Goal: Communication & Community: Share content

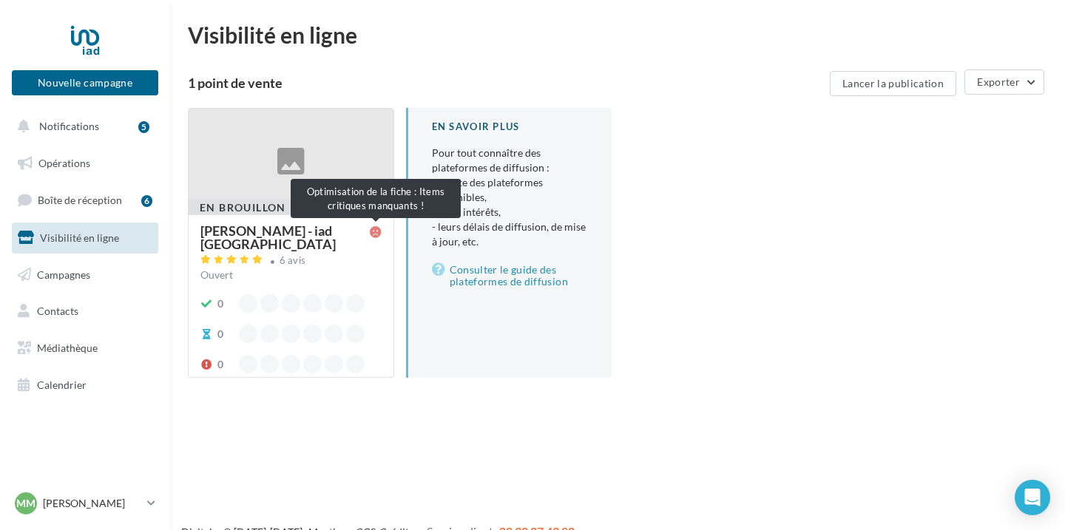
click at [378, 238] on icon at bounding box center [376, 232] width 12 height 12
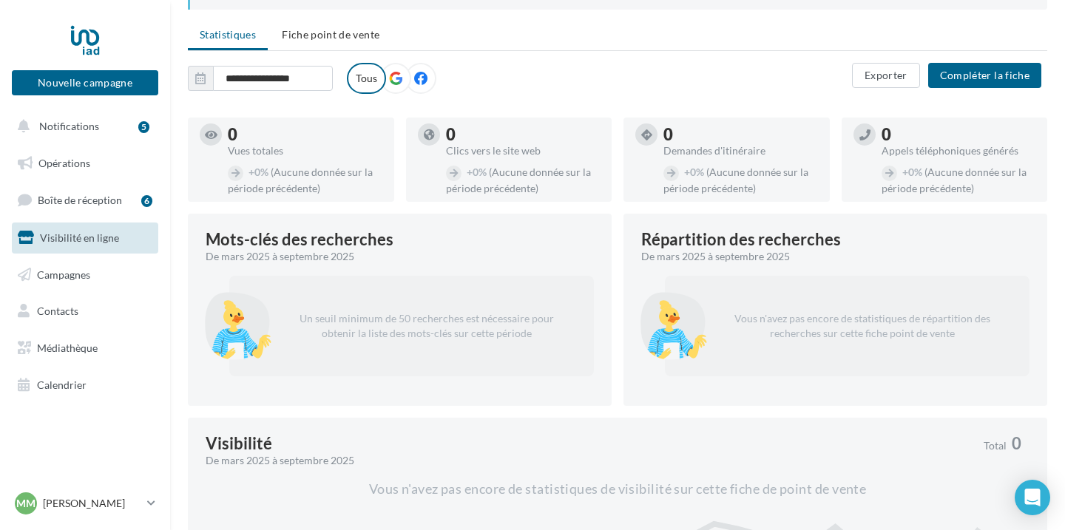
scroll to position [129, 0]
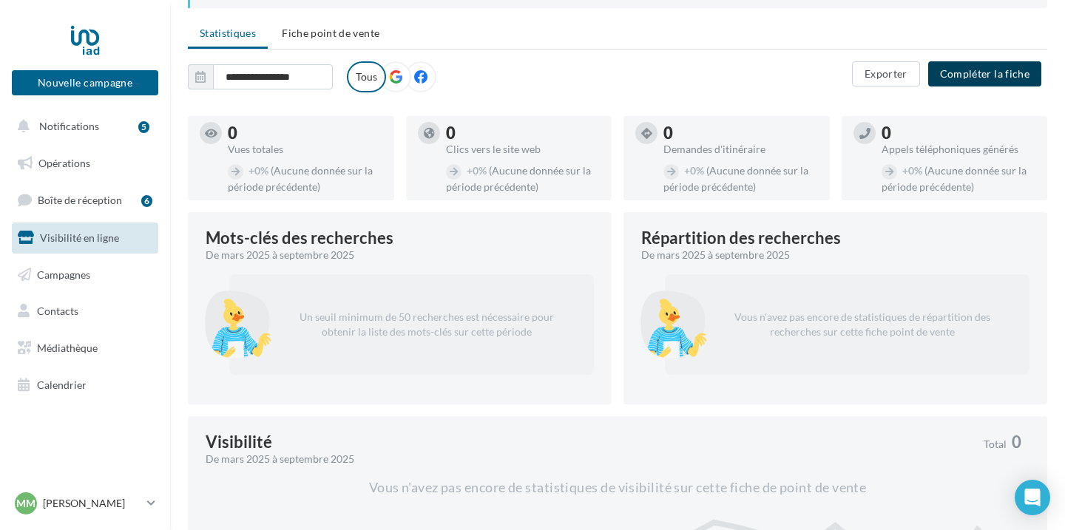
click at [1000, 64] on button "Compléter la fiche" at bounding box center [984, 73] width 113 height 25
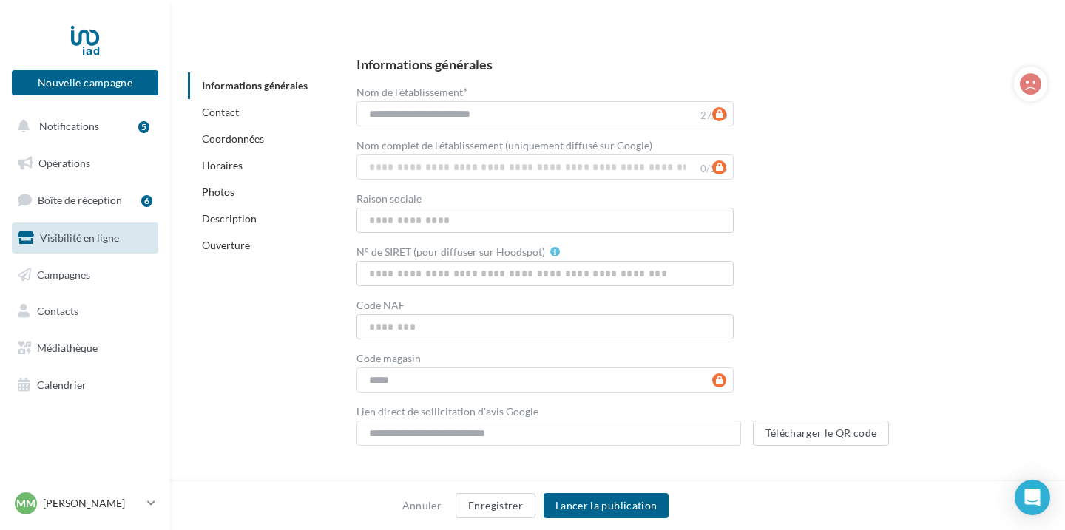
scroll to position [193, 0]
click at [820, 253] on div "**********" at bounding box center [689, 250] width 667 height 388
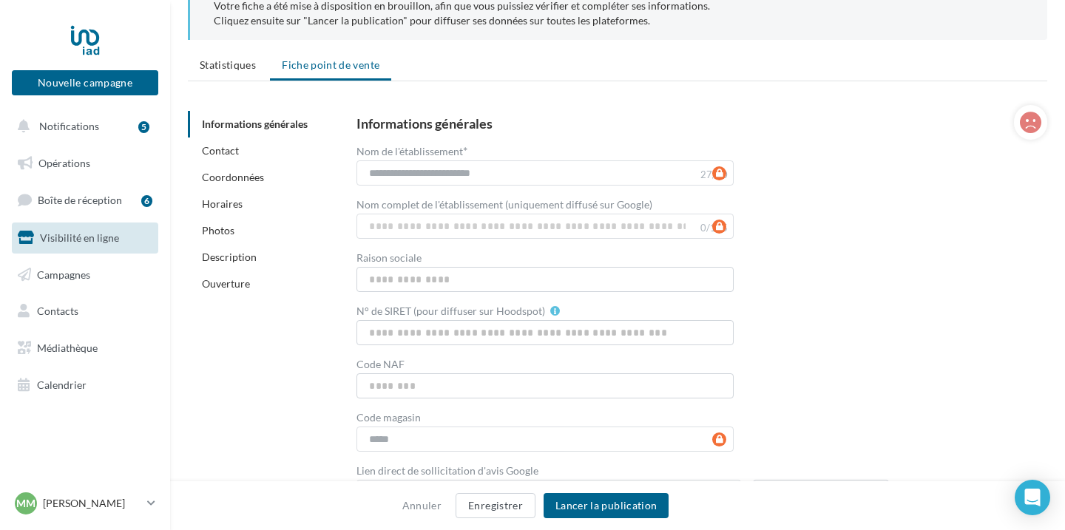
scroll to position [99, 0]
click at [485, 334] on input "N° de SIRET (pour diffuser sur Hoodspot)" at bounding box center [544, 331] width 377 height 25
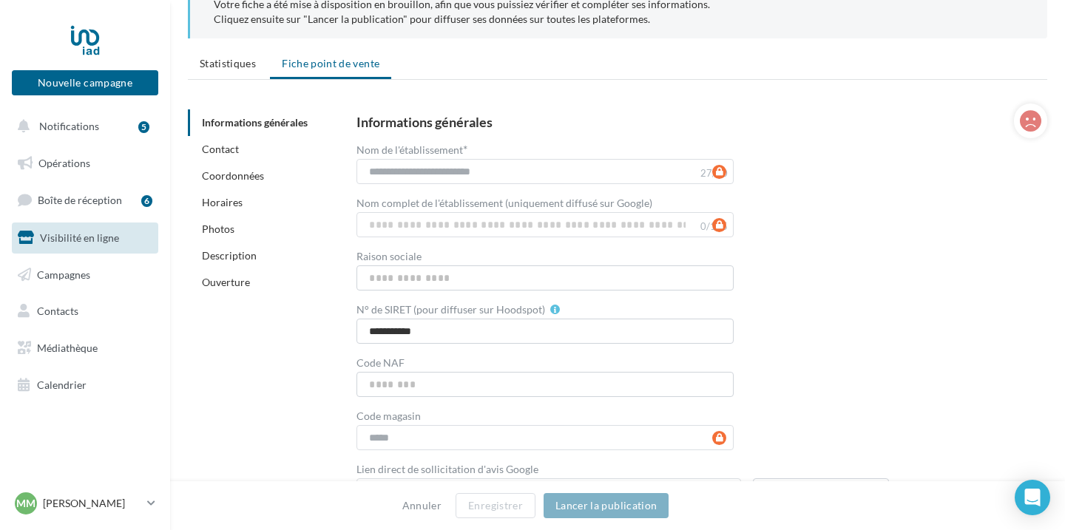
click at [693, 350] on div "**********" at bounding box center [550, 302] width 389 height 319
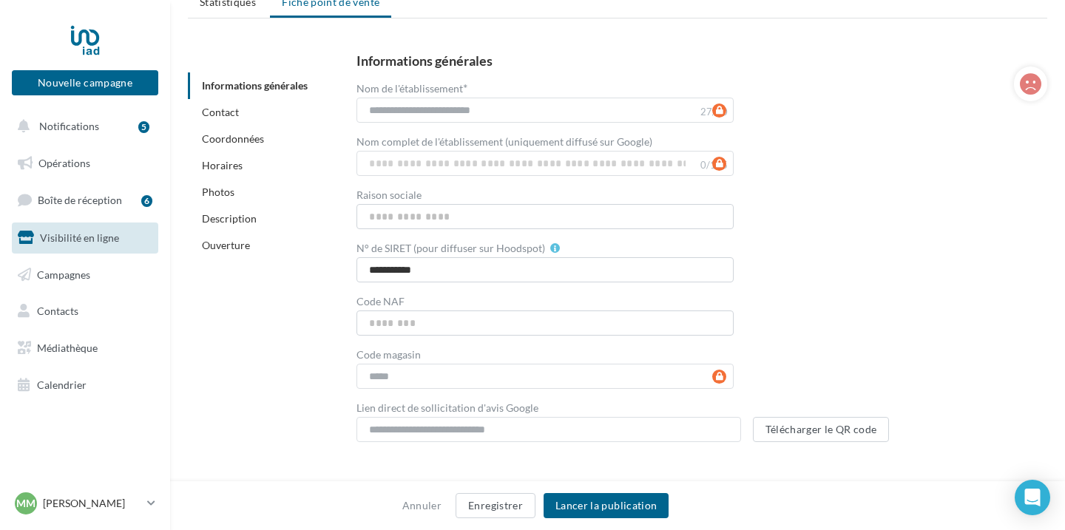
scroll to position [182, 0]
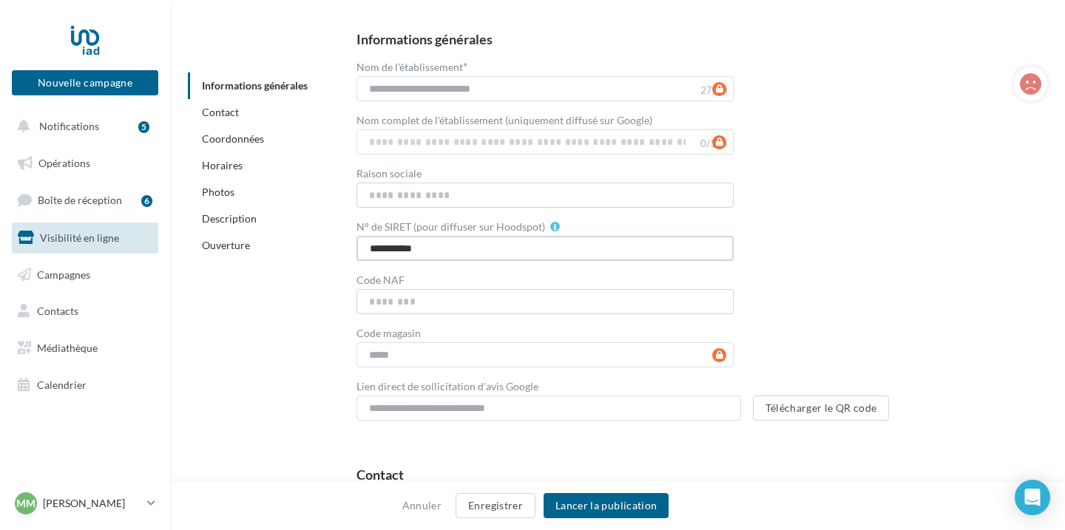
click at [415, 248] on input "**********" at bounding box center [544, 248] width 377 height 25
click at [430, 237] on input "**********" at bounding box center [544, 248] width 377 height 25
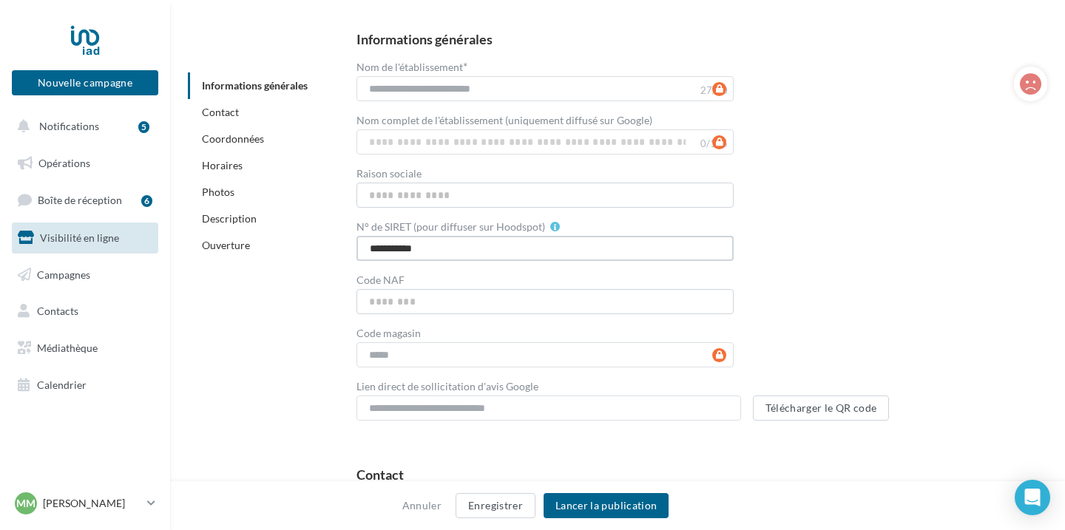
click at [430, 237] on input "**********" at bounding box center [544, 248] width 377 height 25
paste input "***"
type input "**********"
click at [425, 293] on input "Code NAF" at bounding box center [544, 301] width 377 height 25
paste input "**********"
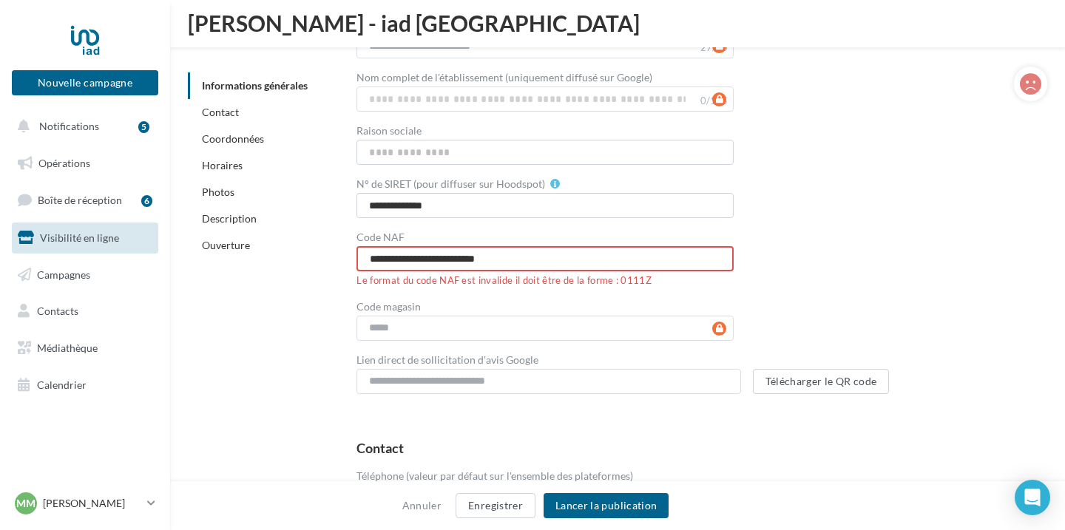
scroll to position [272, 0]
drag, startPoint x: 518, startPoint y: 256, endPoint x: 402, endPoint y: 257, distance: 116.1
click at [402, 257] on input "**********" at bounding box center [544, 257] width 377 height 25
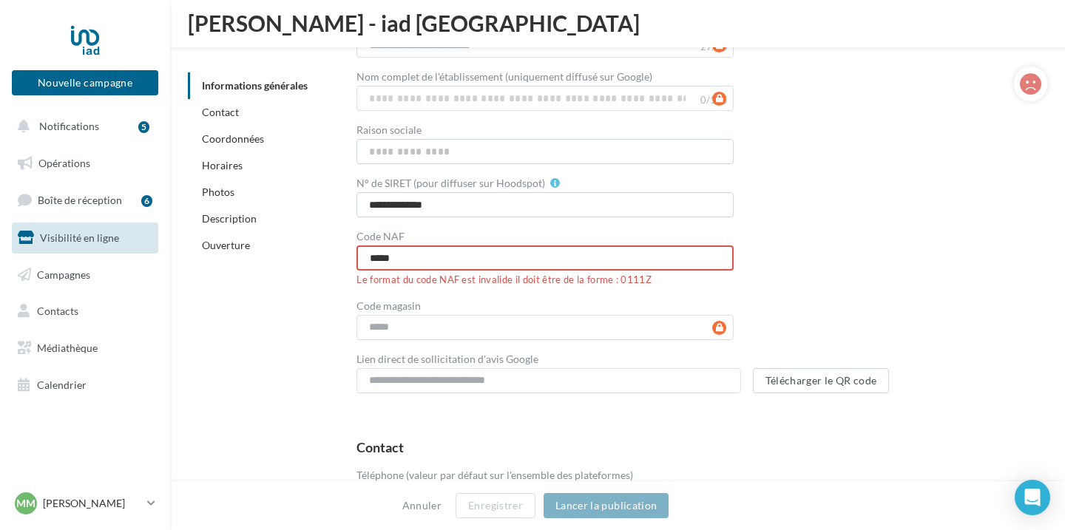
type input "*****"
click at [347, 341] on div "**********" at bounding box center [690, 191] width 714 height 428
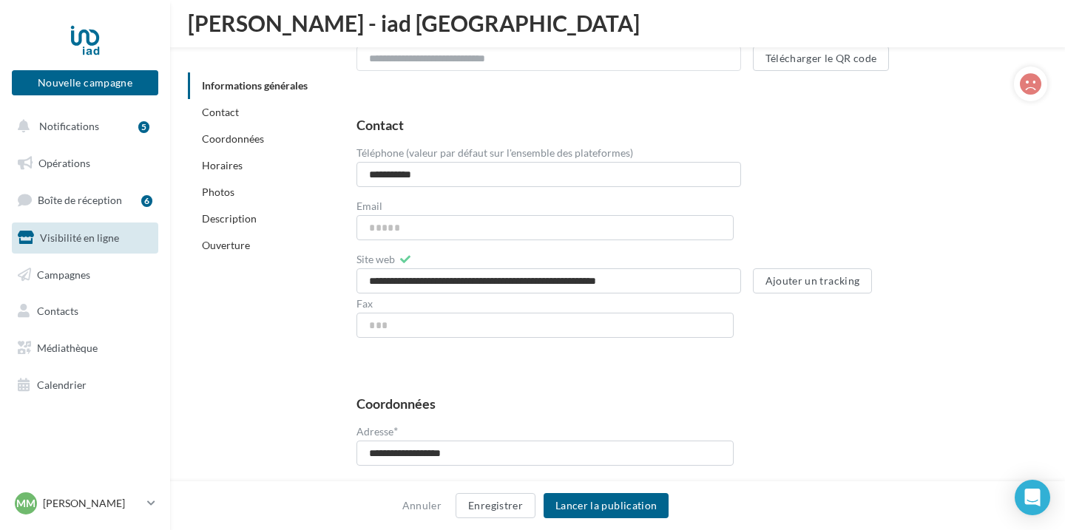
scroll to position [580, 0]
click at [379, 174] on input "**********" at bounding box center [548, 172] width 384 height 25
type input "**********"
click at [375, 230] on input "Email" at bounding box center [544, 226] width 377 height 25
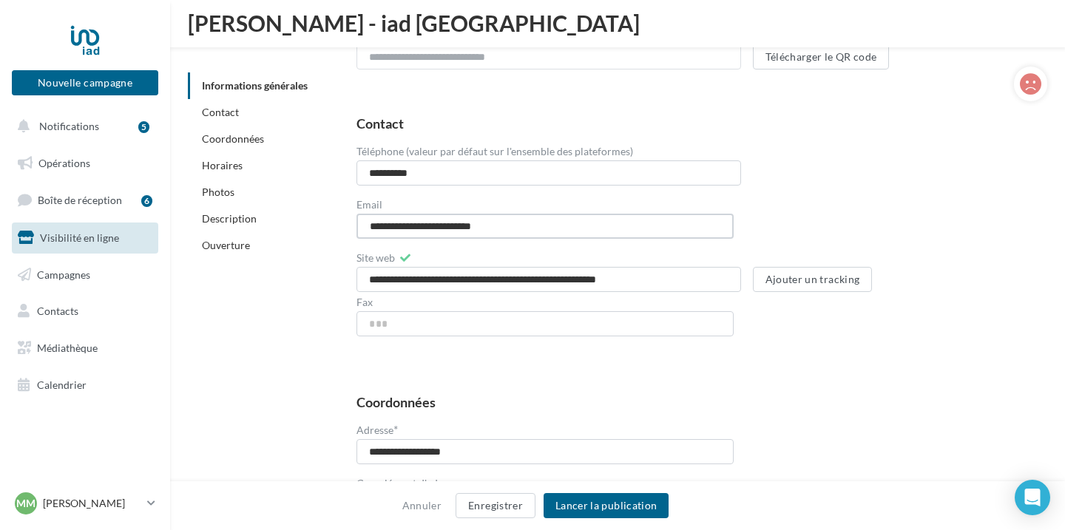
type input "**********"
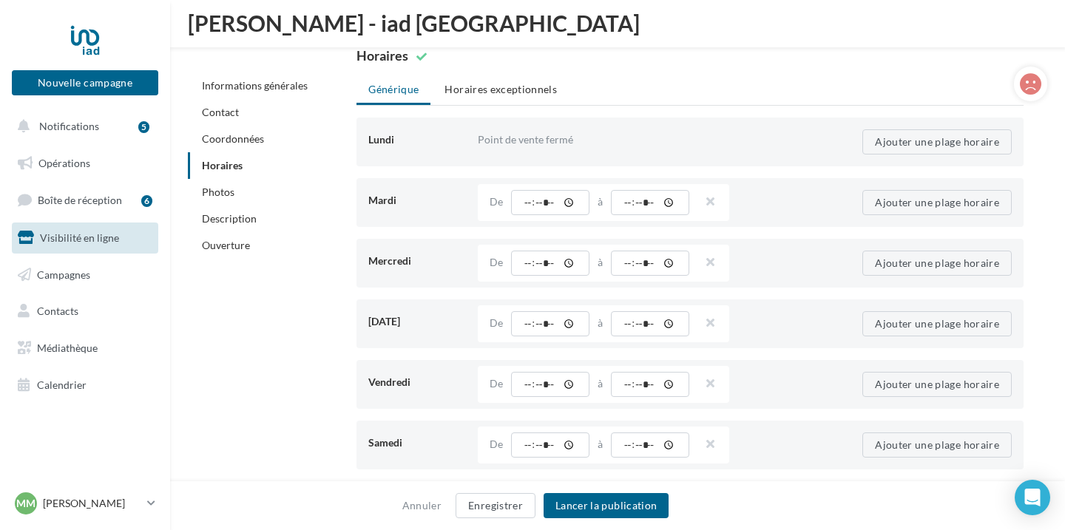
scroll to position [1380, 0]
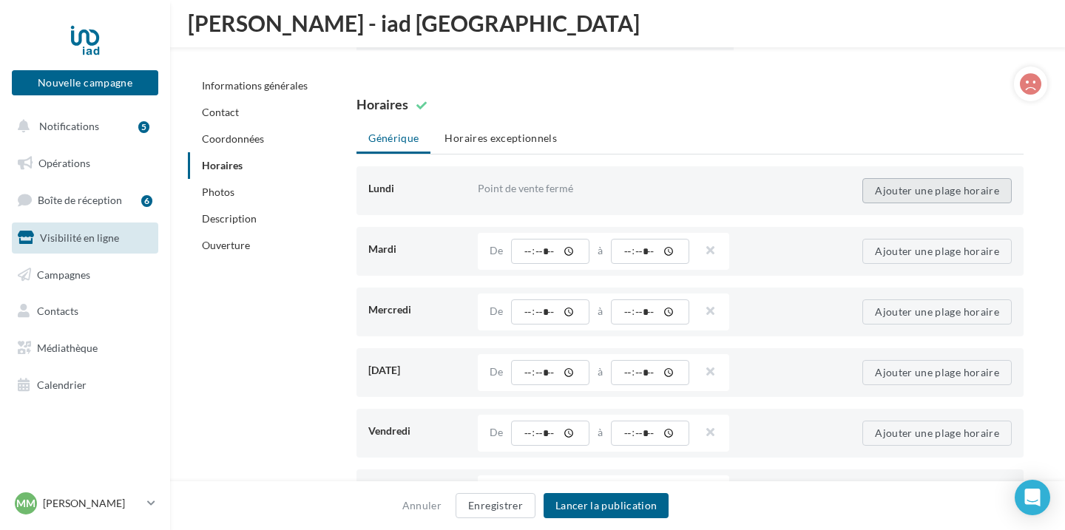
click at [917, 194] on button "Ajouter une plage horaire" at bounding box center [936, 190] width 149 height 25
click at [577, 187] on input "time" at bounding box center [550, 190] width 78 height 25
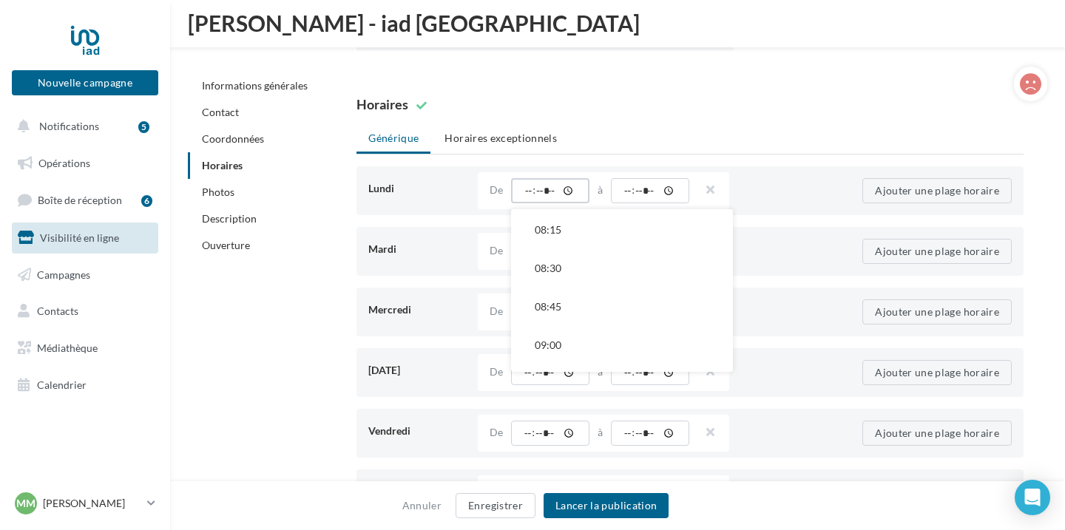
scroll to position [1350, 0]
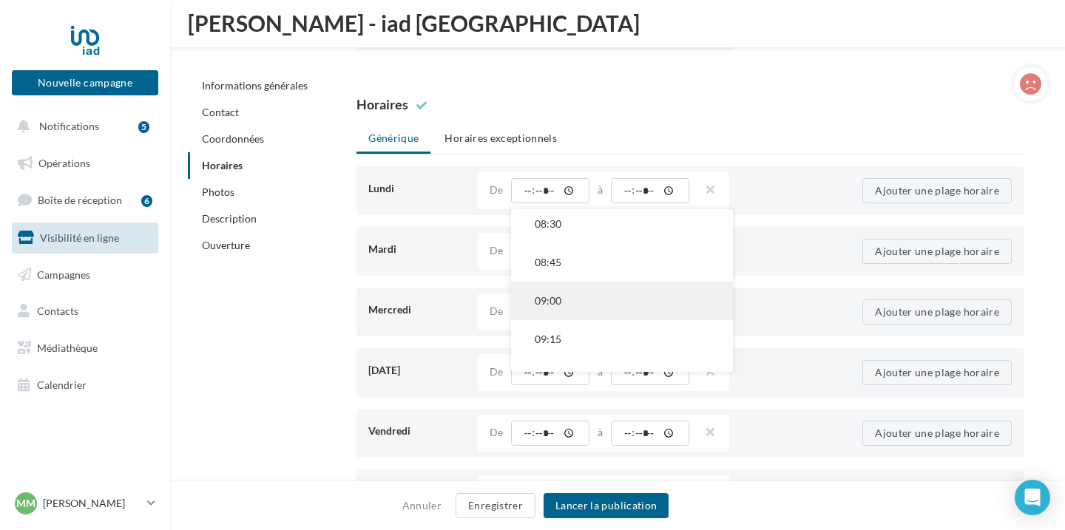
click at [559, 306] on button "09:00" at bounding box center [622, 301] width 222 height 38
click at [651, 204] on div "Point de vente ouvert 24h / 24 De ***** 24h / 24 00:00 00:15 00:30 00:45 01:00 …" at bounding box center [603, 190] width 251 height 37
click at [656, 194] on input "time" at bounding box center [650, 190] width 78 height 25
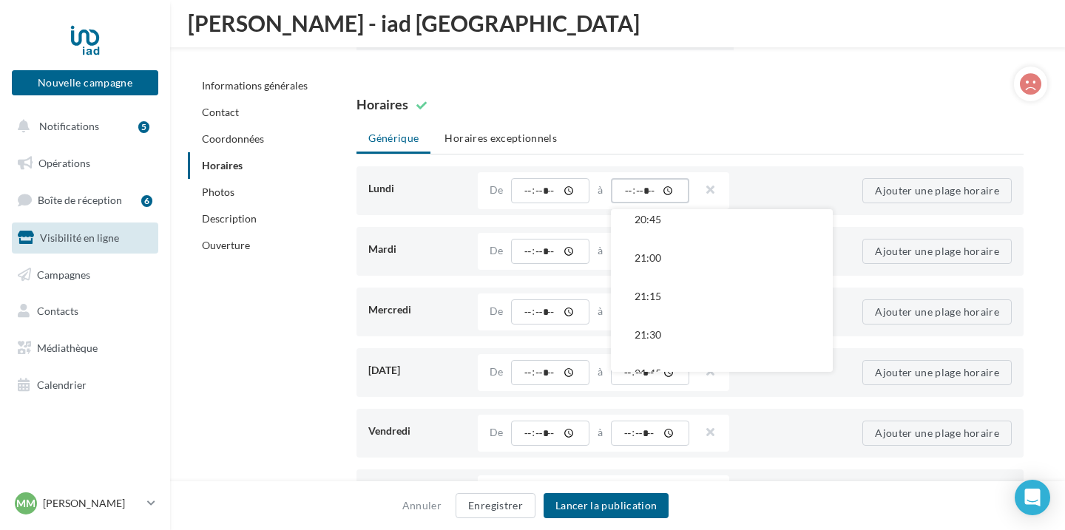
scroll to position [1698, 0]
click at [667, 231] on button "20:00" at bounding box center [722, 222] width 222 height 38
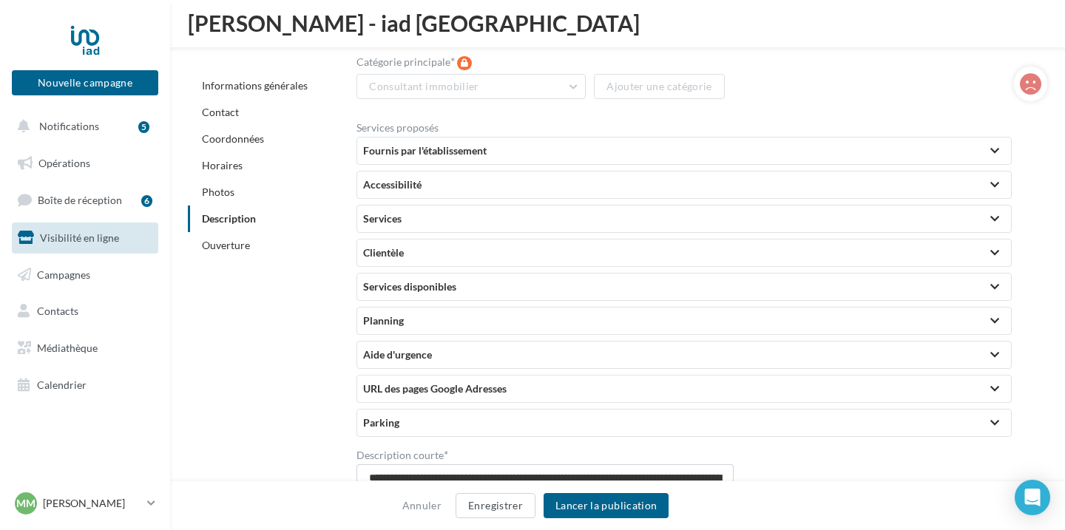
scroll to position [2622, 0]
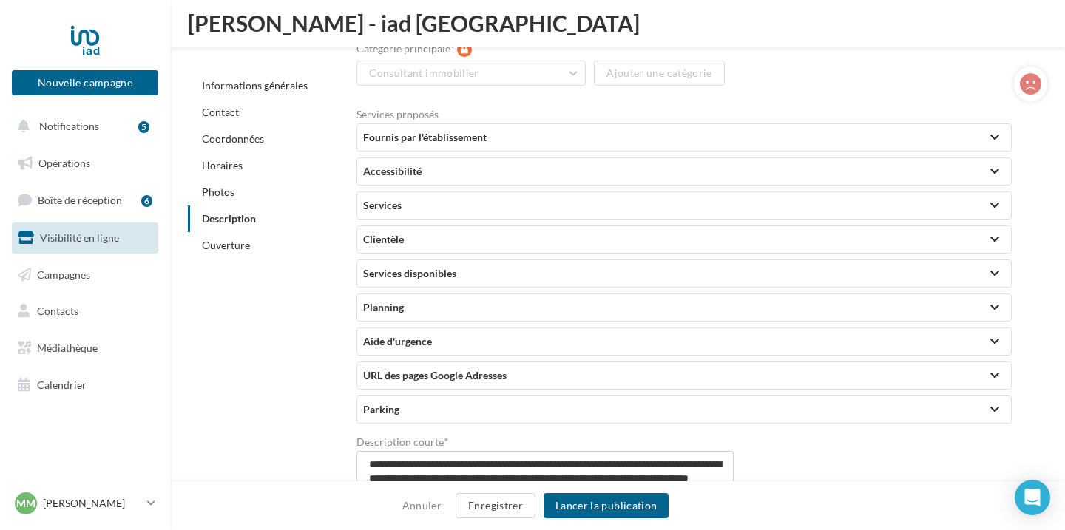
click at [651, 126] on div "Fournis par l'établissement" at bounding box center [684, 137] width 654 height 27
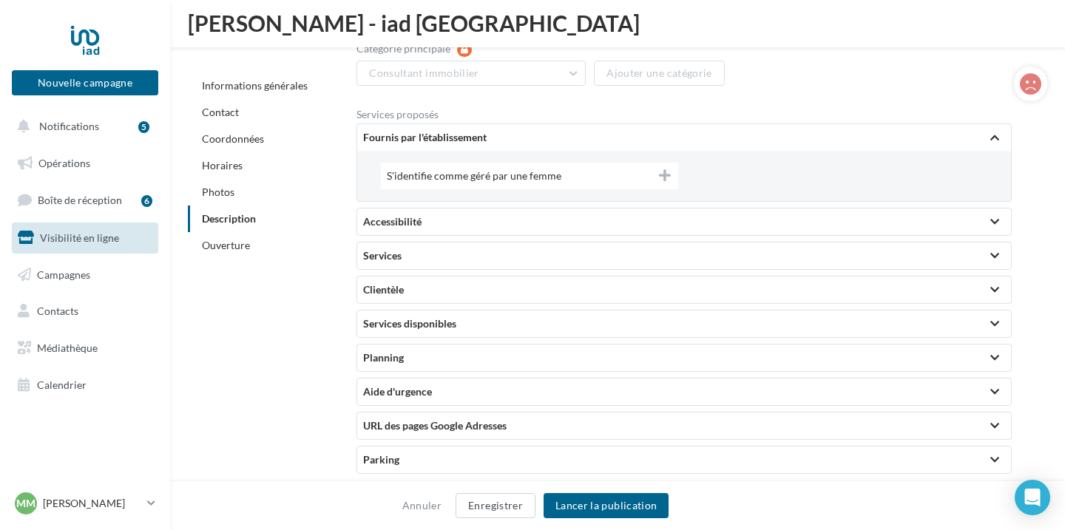
click at [500, 183] on div "S'identifie comme géré par une femme" at bounding box center [529, 176] width 297 height 27
click at [495, 226] on div "Accessibilité" at bounding box center [684, 221] width 642 height 15
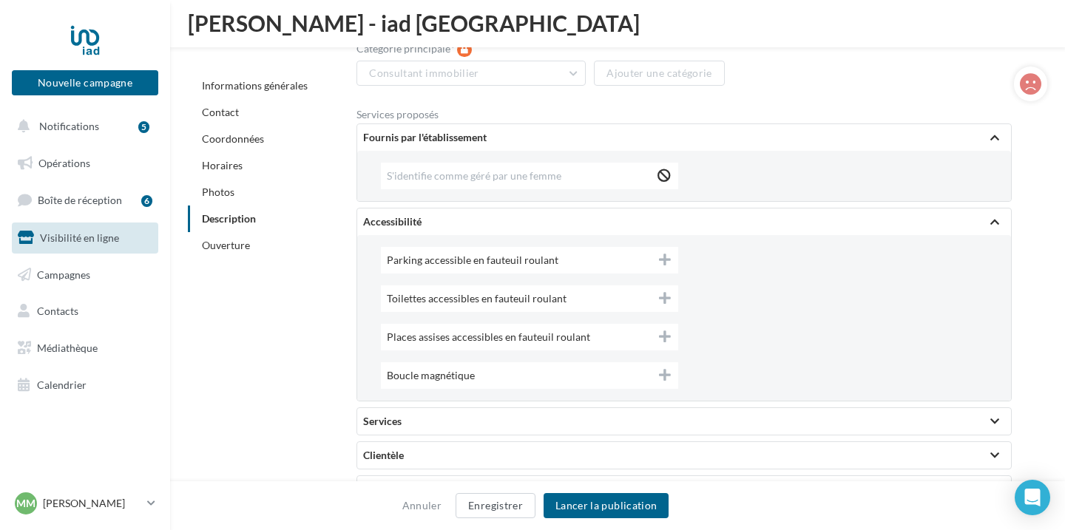
click at [451, 233] on div "Accessibilité" at bounding box center [684, 221] width 654 height 27
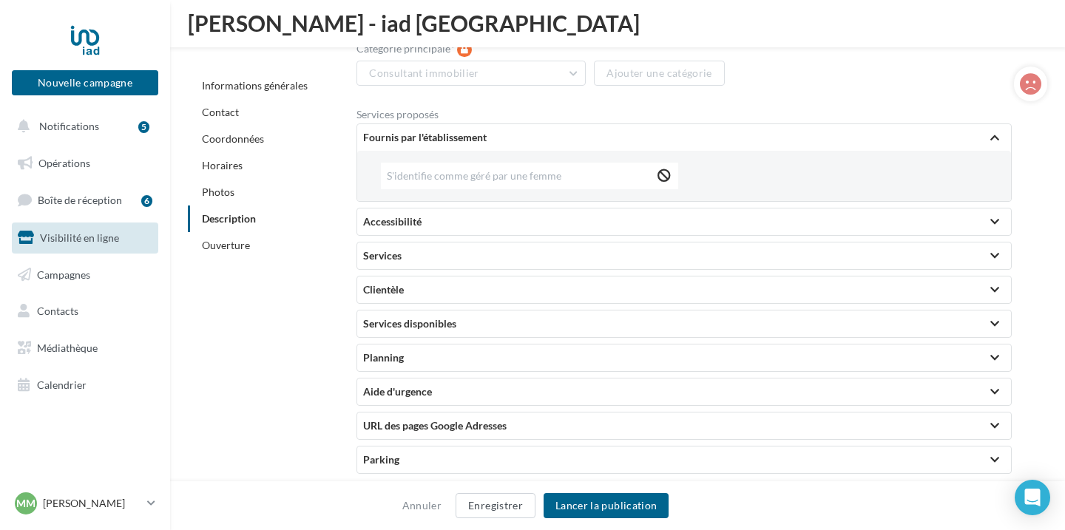
click at [445, 258] on div "Services" at bounding box center [684, 255] width 642 height 15
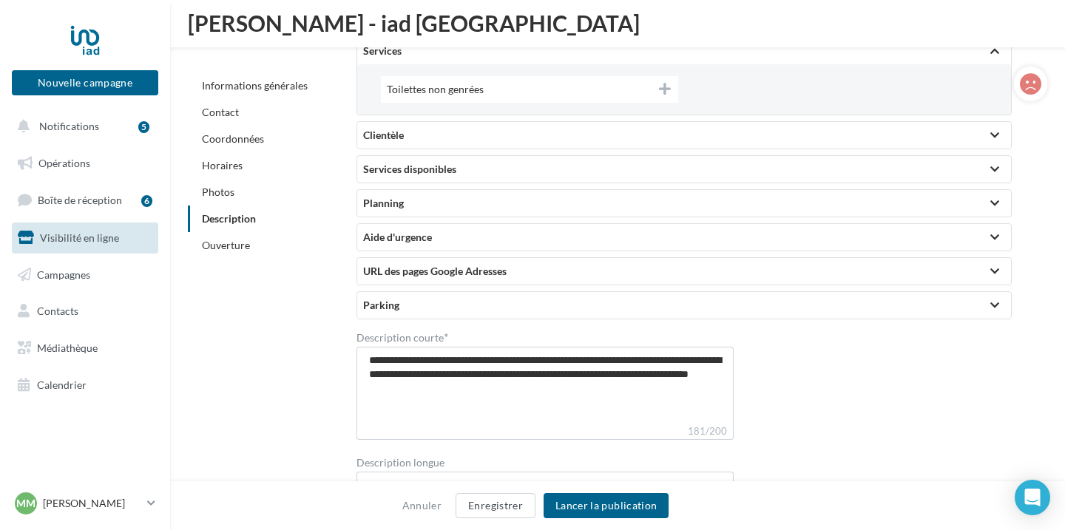
scroll to position [2829, 0]
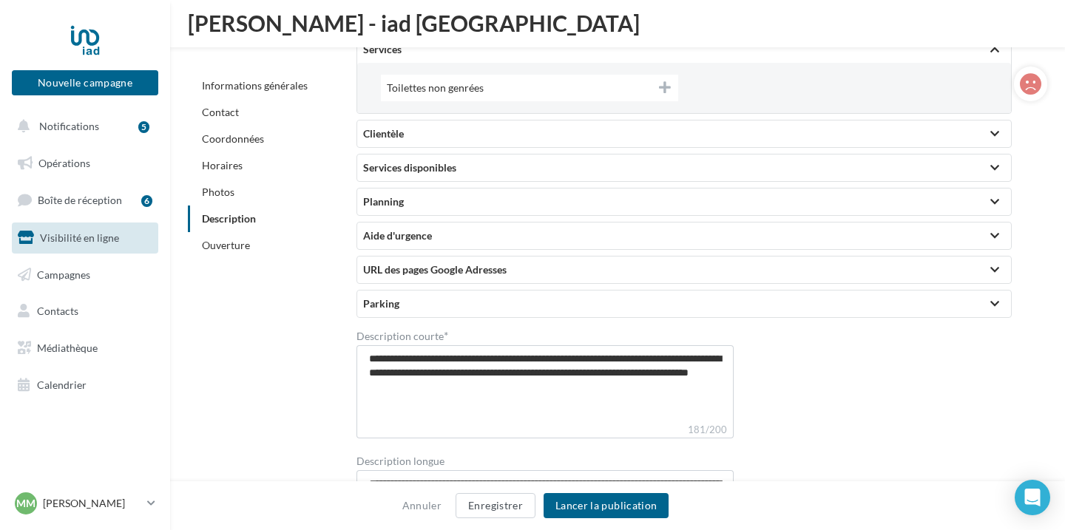
click at [489, 155] on div "Services disponibles" at bounding box center [684, 168] width 654 height 27
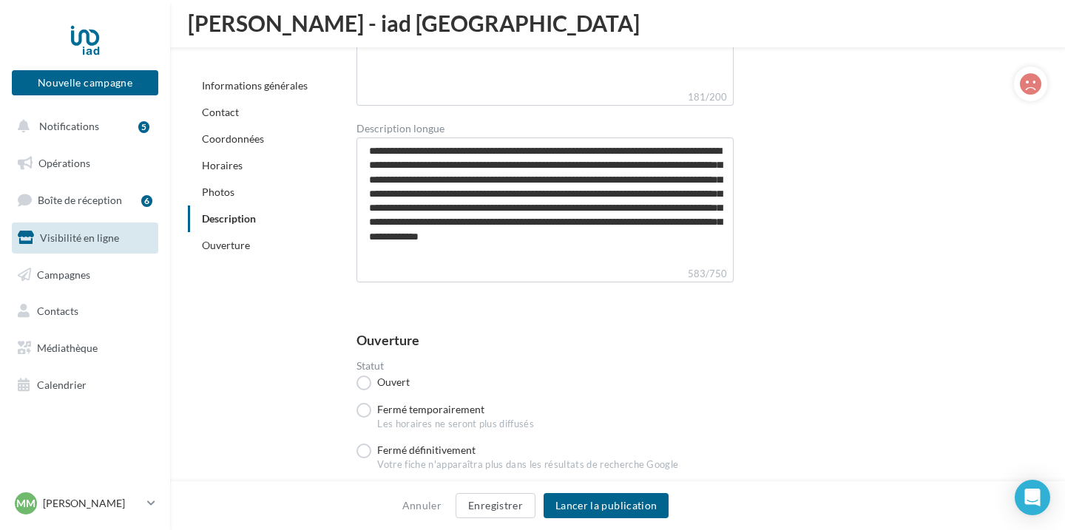
scroll to position [3769, 0]
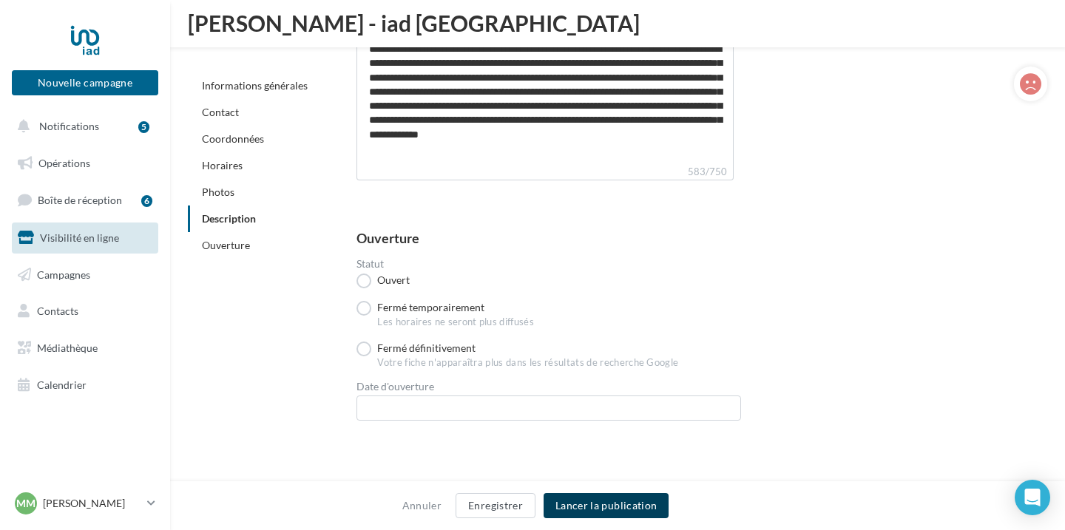
click at [630, 503] on button "Lancer la publication" at bounding box center [605, 505] width 125 height 25
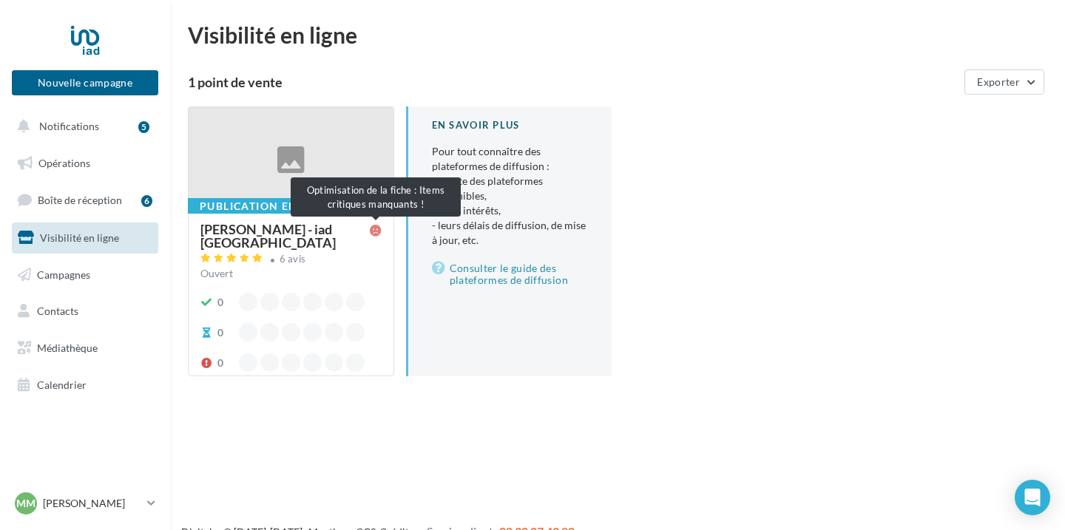
click at [376, 227] on icon at bounding box center [376, 231] width 12 height 12
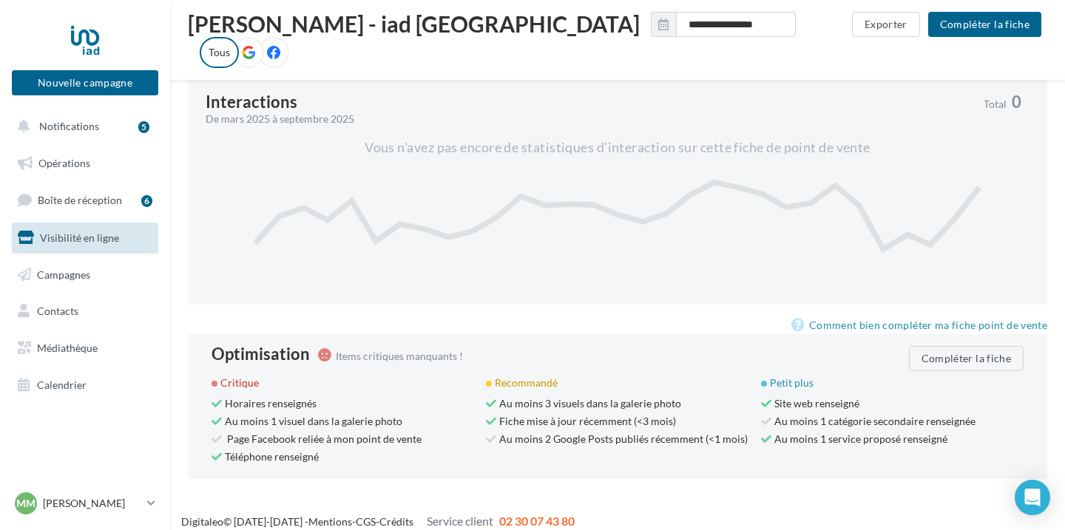
scroll to position [787, 0]
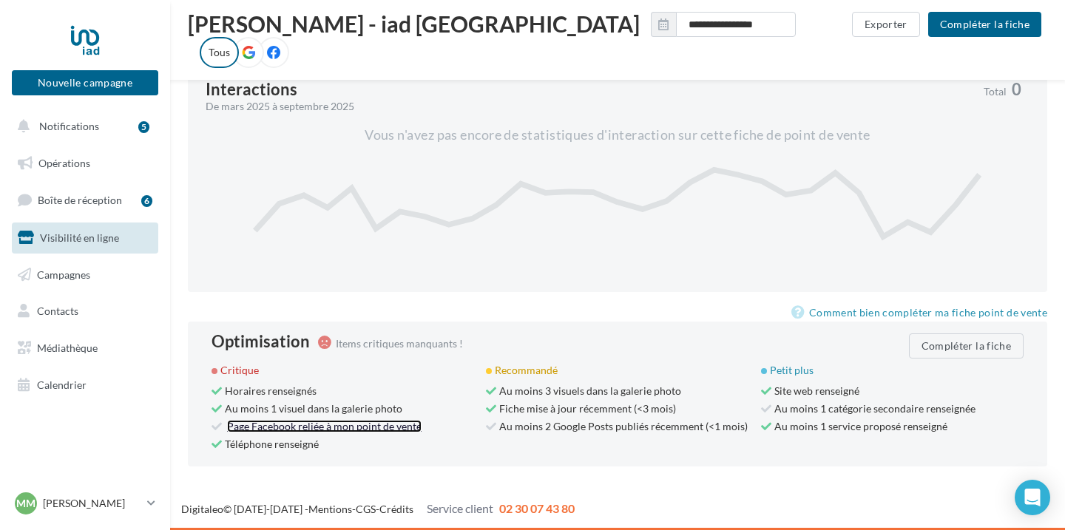
click at [321, 423] on link "Page Facebook reliée à mon point de vente" at bounding box center [324, 426] width 194 height 13
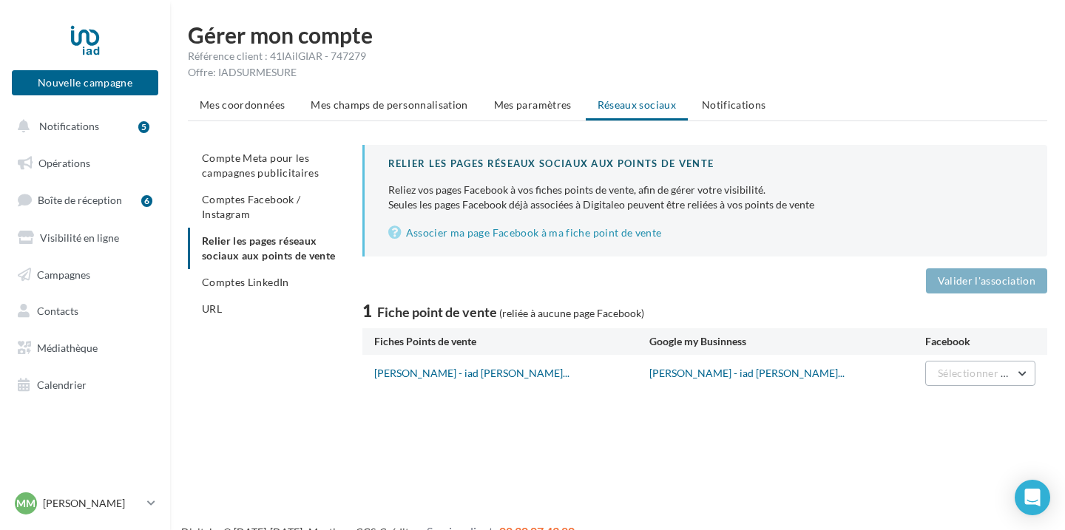
click at [981, 377] on span "Sélectionner une page" at bounding box center [990, 373] width 106 height 13
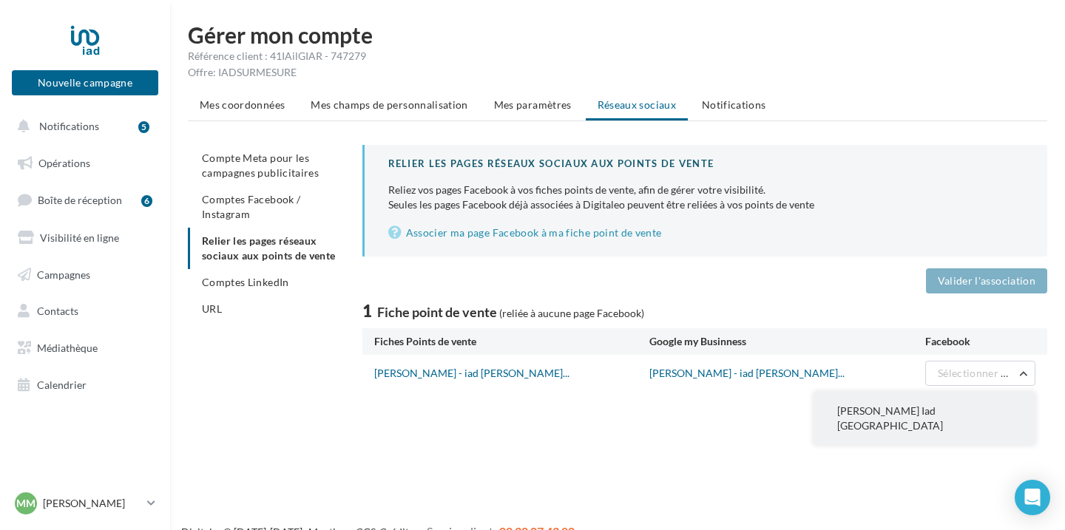
click at [943, 410] on span "Matthieu Massé Iad France" at bounding box center [890, 417] width 106 height 27
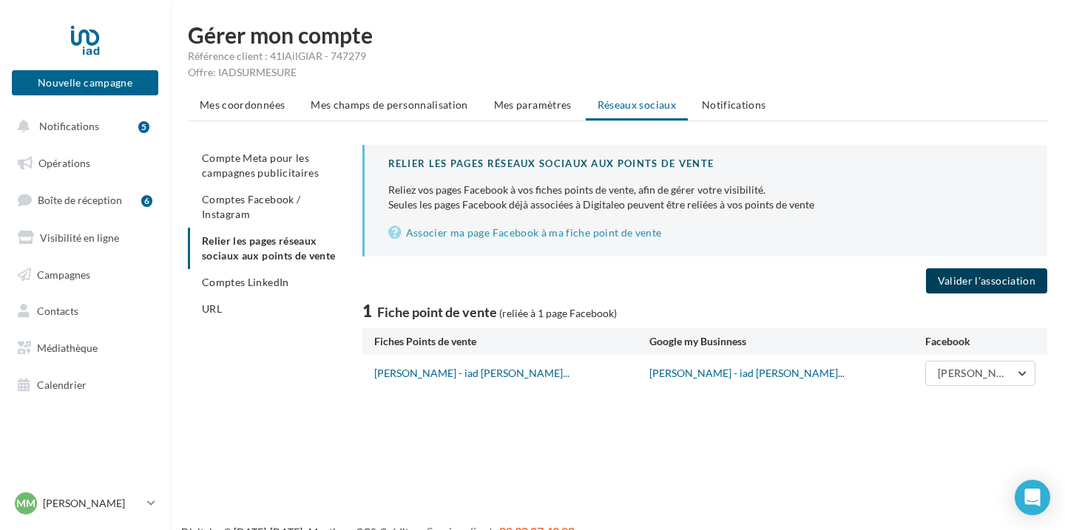
click at [965, 282] on button "Valider l'association" at bounding box center [986, 280] width 121 height 25
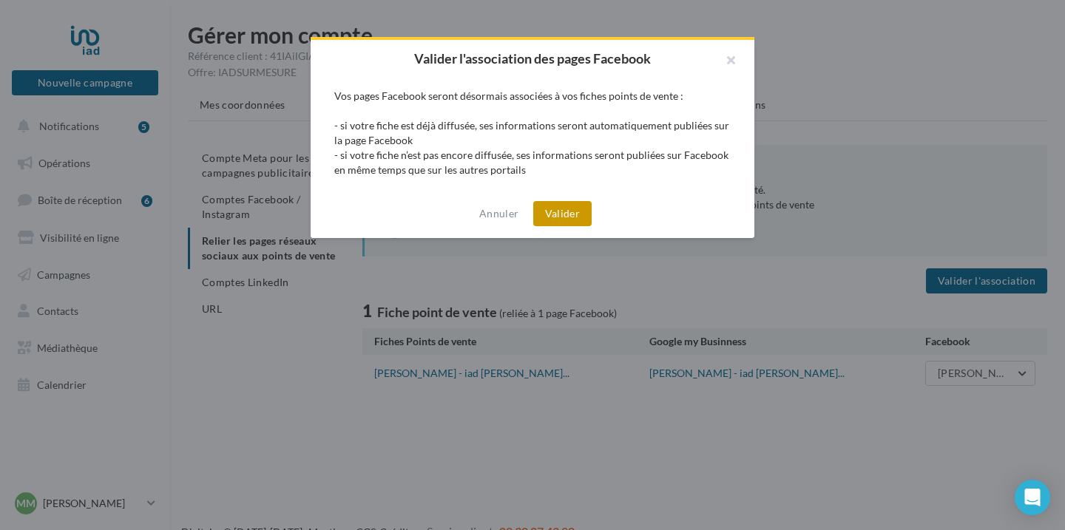
click at [574, 220] on button "Valider" at bounding box center [562, 213] width 58 height 25
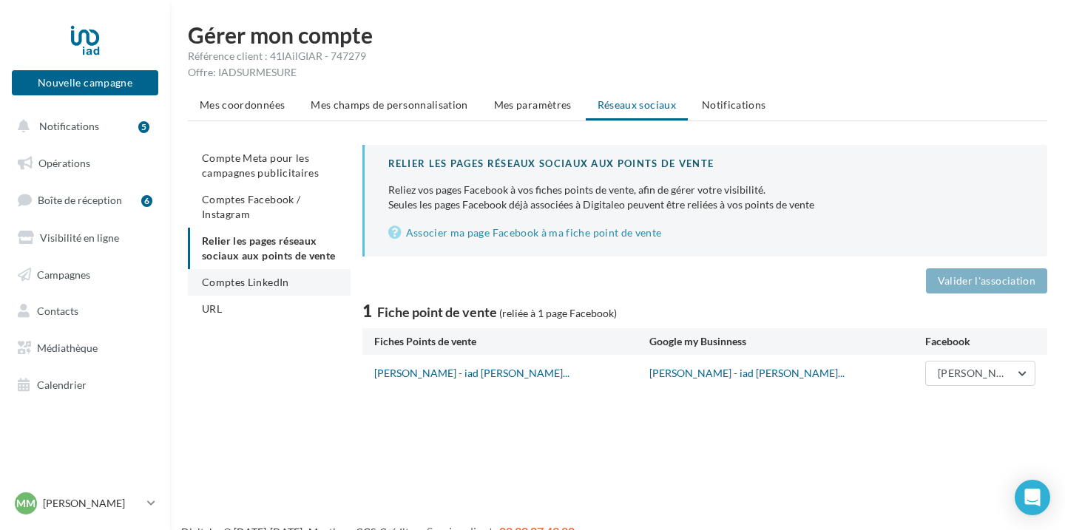
click at [283, 290] on li "Comptes LinkedIn" at bounding box center [269, 282] width 163 height 27
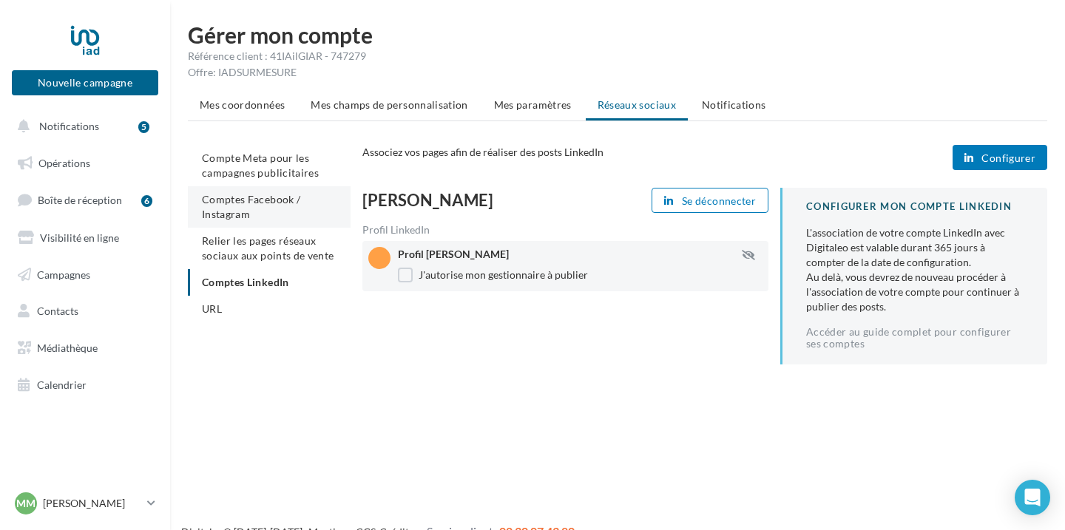
click at [261, 210] on li "Comptes Facebook / Instagram" at bounding box center [269, 206] width 163 height 41
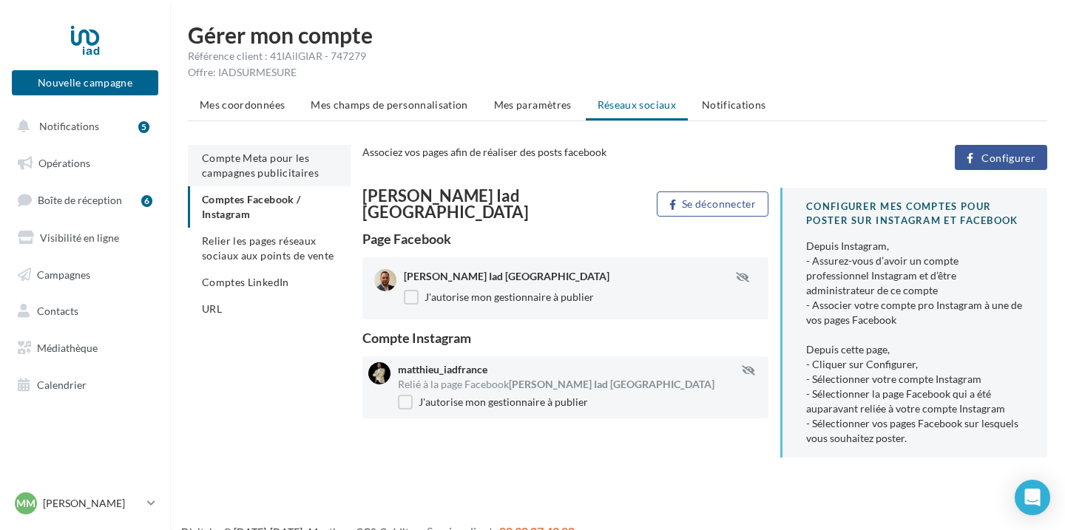
click at [258, 167] on span "Compte Meta pour les campagnes publicitaires" at bounding box center [260, 165] width 117 height 27
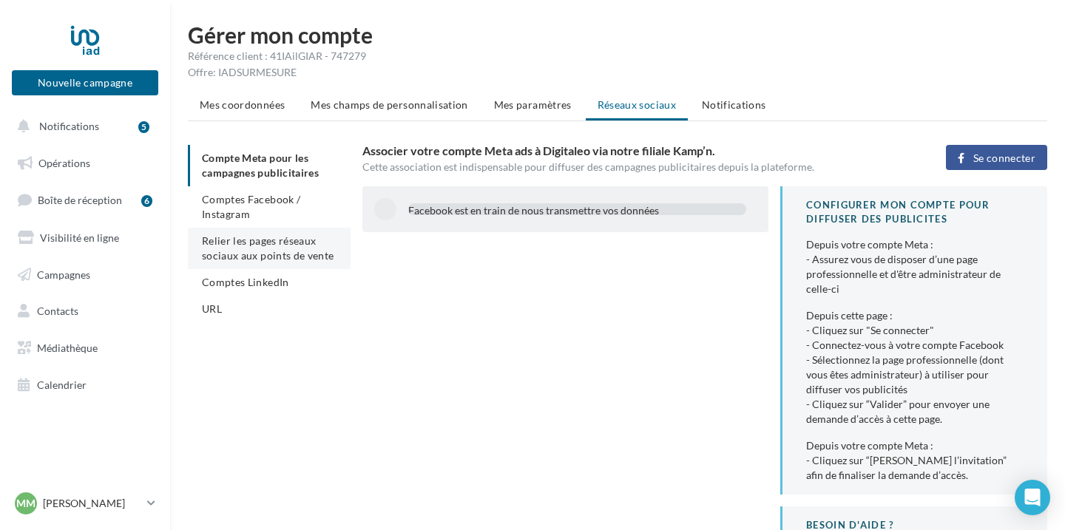
click at [248, 254] on span "Relier les pages réseaux sociaux aux points de vente" at bounding box center [268, 247] width 132 height 27
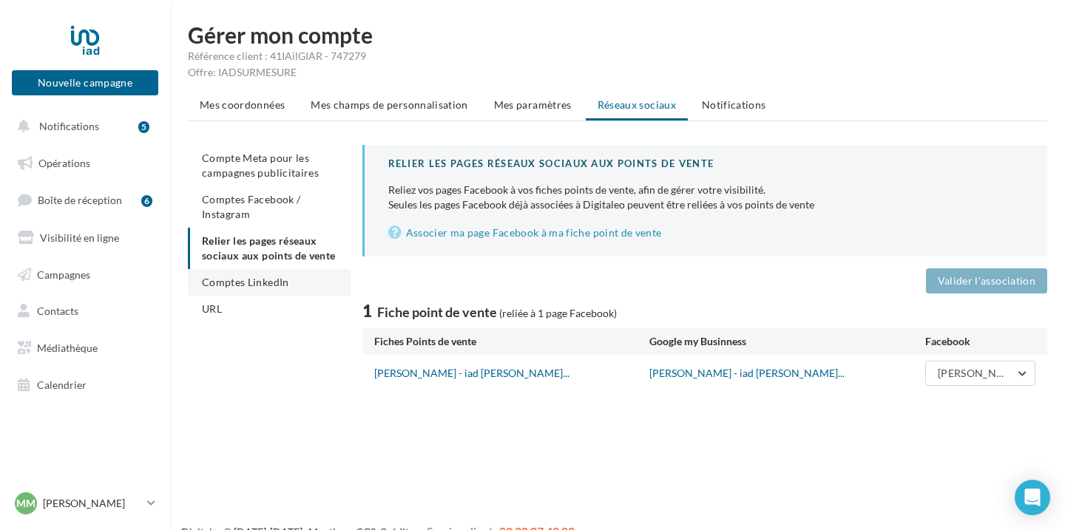
click at [245, 279] on span "Comptes LinkedIn" at bounding box center [245, 282] width 87 height 13
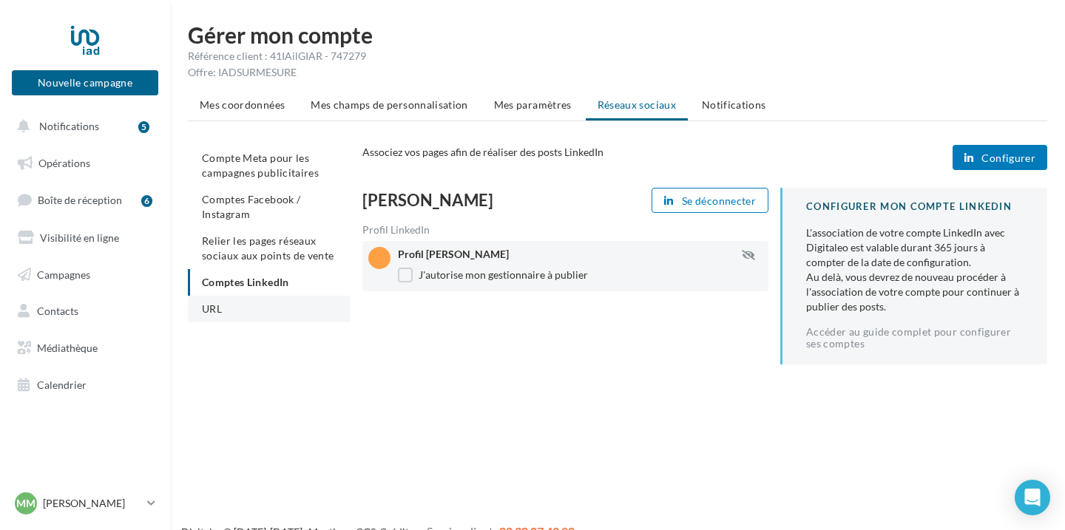
click at [236, 313] on li "URL" at bounding box center [269, 309] width 163 height 27
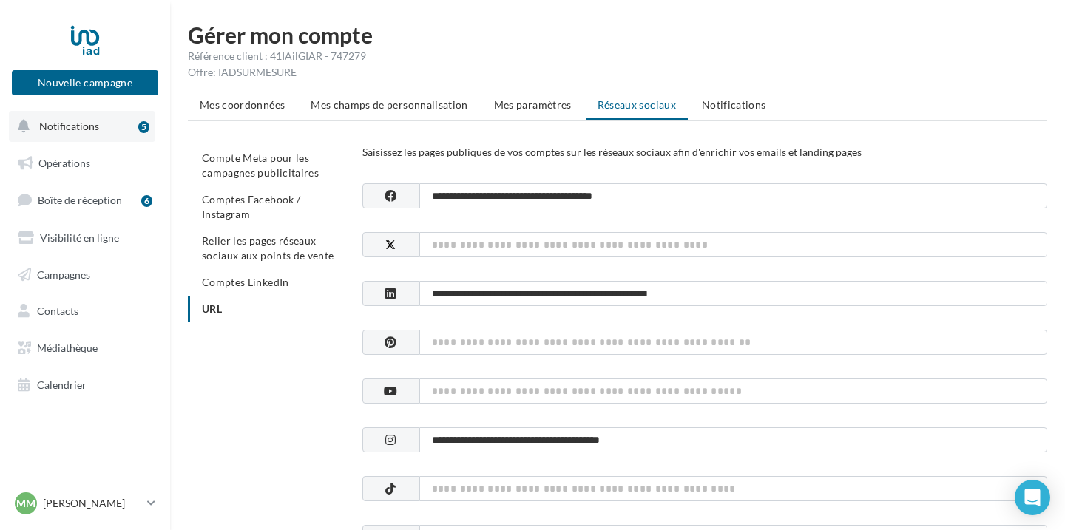
click at [78, 126] on span "Notifications" at bounding box center [69, 126] width 60 height 13
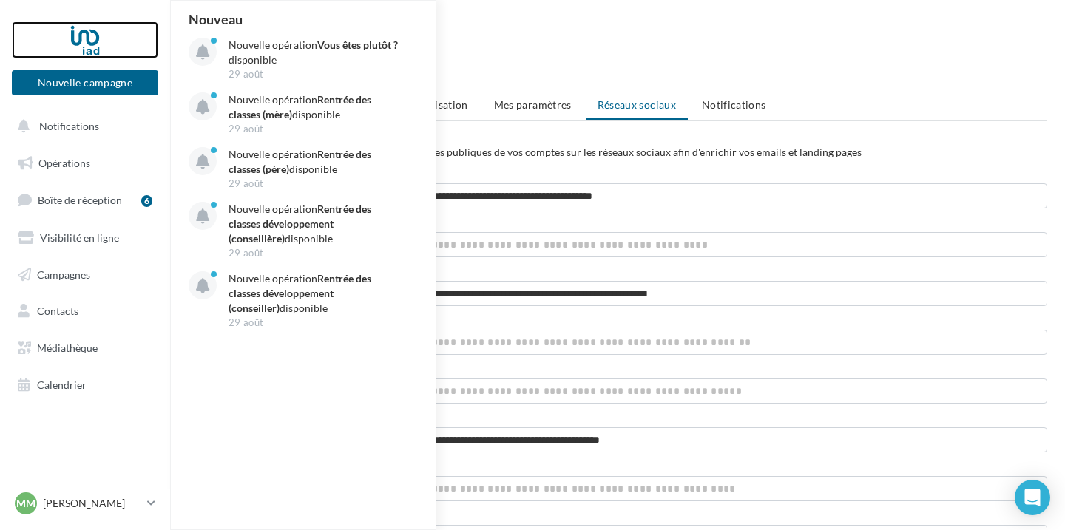
click at [89, 43] on div at bounding box center [85, 39] width 118 height 37
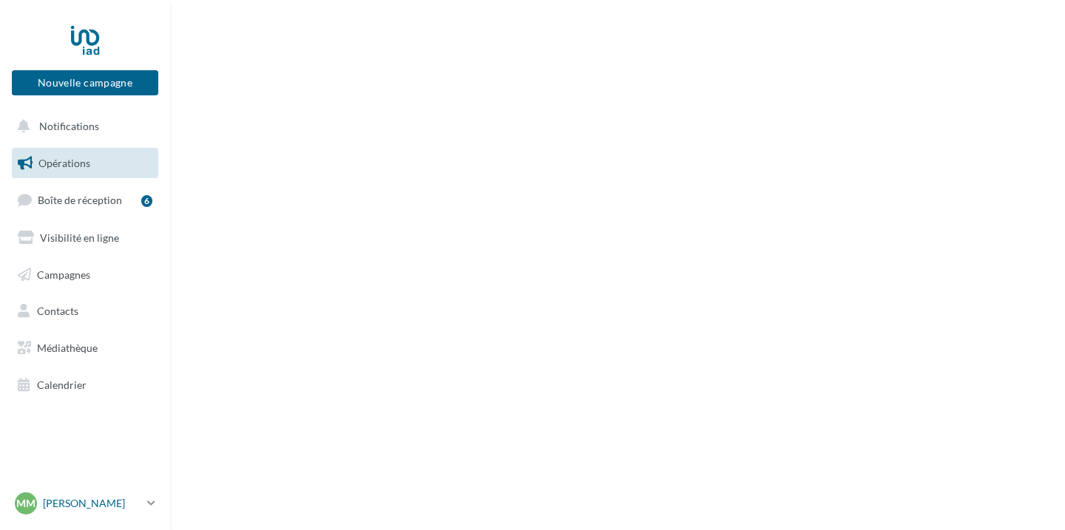
click at [78, 503] on p "[PERSON_NAME]" at bounding box center [92, 503] width 98 height 15
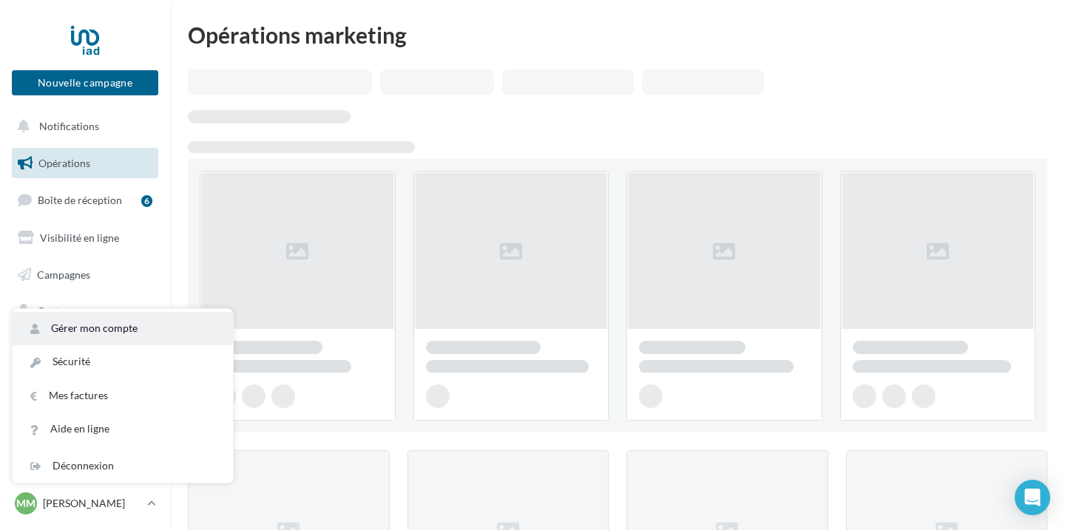
click at [123, 327] on link "Gérer mon compte" at bounding box center [123, 328] width 220 height 33
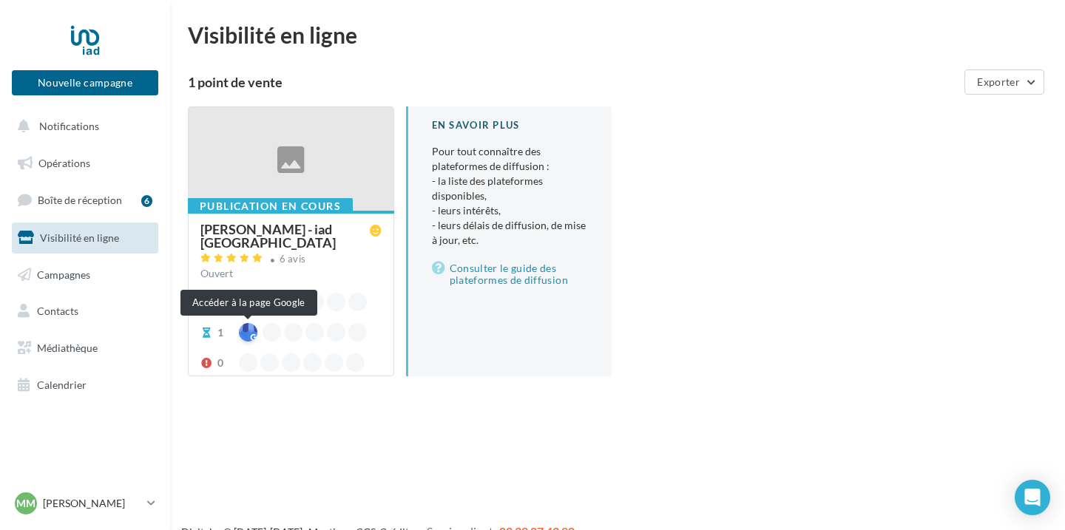
click at [247, 334] on div at bounding box center [248, 332] width 18 height 18
click at [206, 336] on icon at bounding box center [206, 333] width 12 height 10
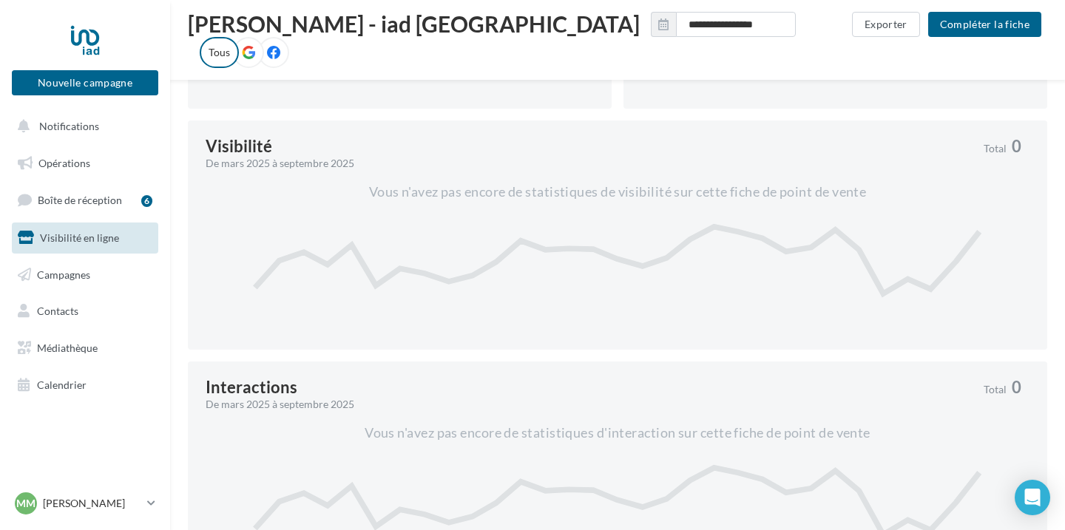
scroll to position [787, 0]
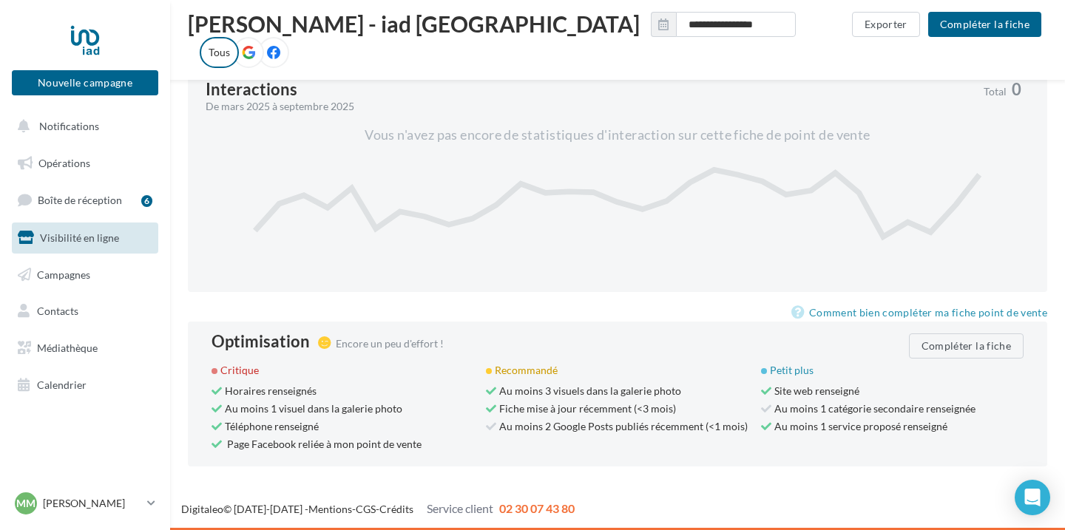
click at [591, 426] on span "Au moins 2 Google Posts publiés récemment (<1 mois)" at bounding box center [617, 426] width 262 height 13
click at [815, 397] on div "Site web renseigné" at bounding box center [892, 391] width 262 height 15
click at [496, 424] on span "Au moins 2 Google Posts publiés récemment (<1 mois)" at bounding box center [617, 426] width 262 height 13
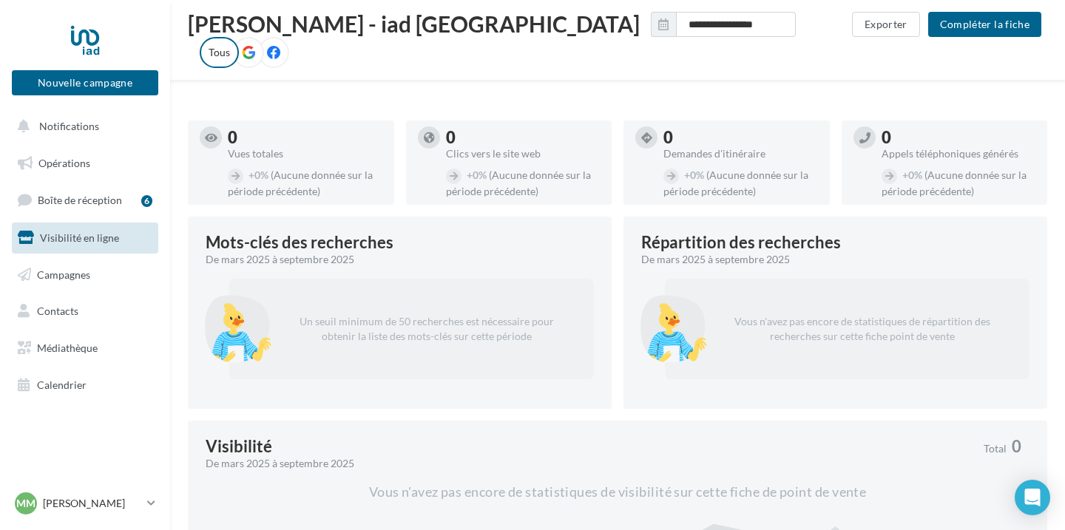
scroll to position [0, 0]
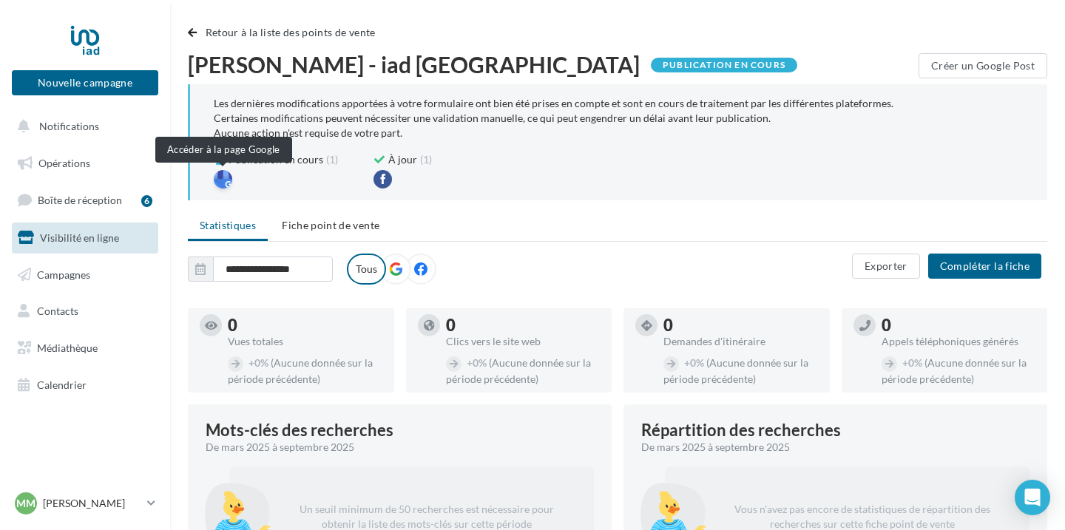
click at [228, 179] on div at bounding box center [223, 179] width 18 height 18
click at [95, 242] on span "Visibilité en ligne" at bounding box center [79, 237] width 79 height 13
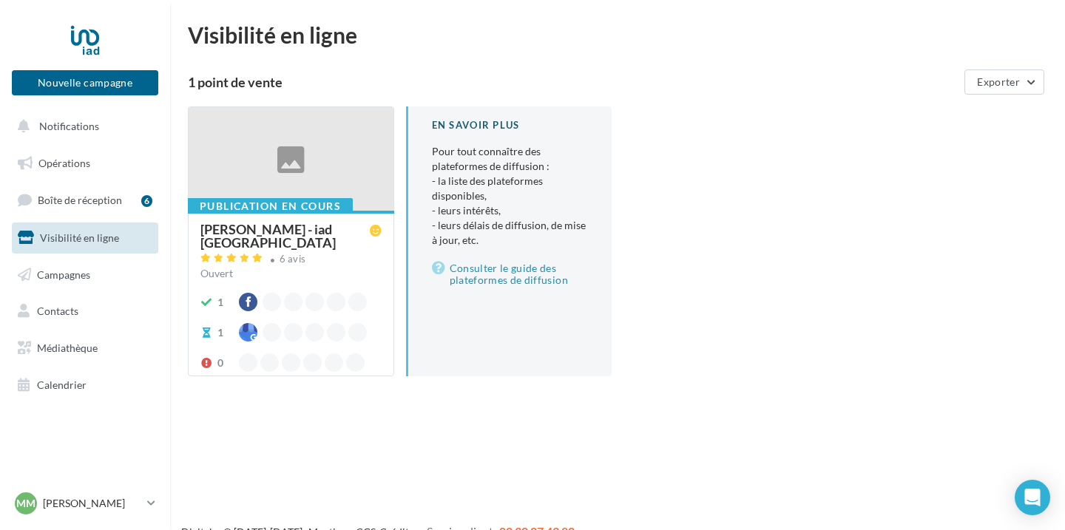
click at [92, 146] on ul "Opérations Boîte de réception 6 Visibilité en ligne Campagnes Contacts Médiathè…" at bounding box center [85, 274] width 158 height 265
click at [90, 158] on link "Opérations" at bounding box center [85, 163] width 152 height 31
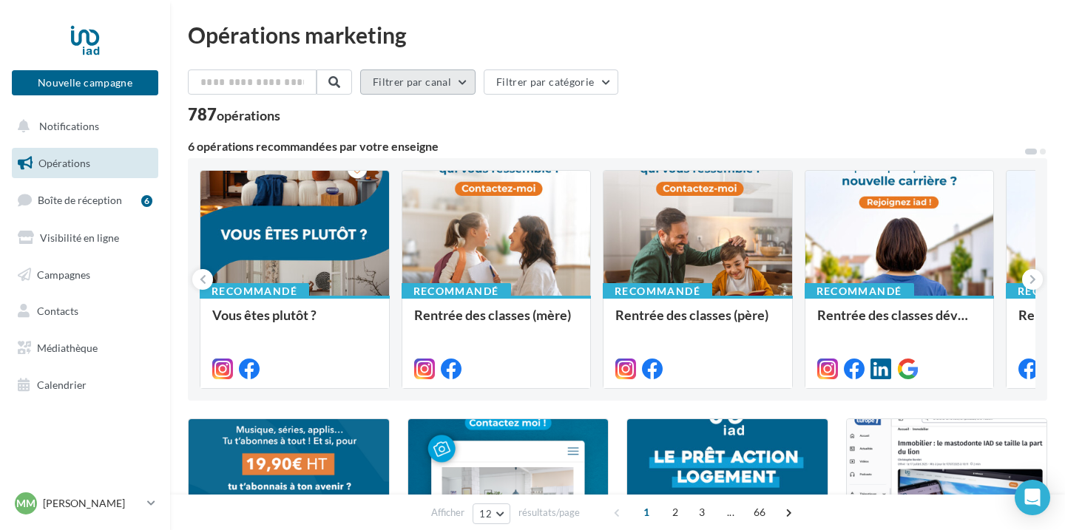
click at [449, 84] on button "Filtrer par canal" at bounding box center [417, 81] width 115 height 25
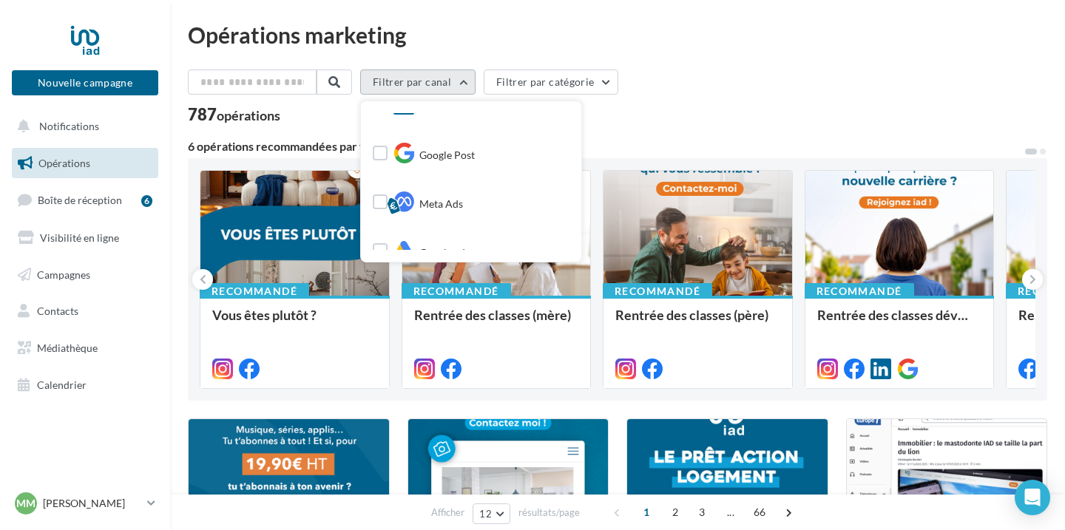
scroll to position [157, 0]
click at [455, 162] on span "Google Post" at bounding box center [446, 158] width 55 height 15
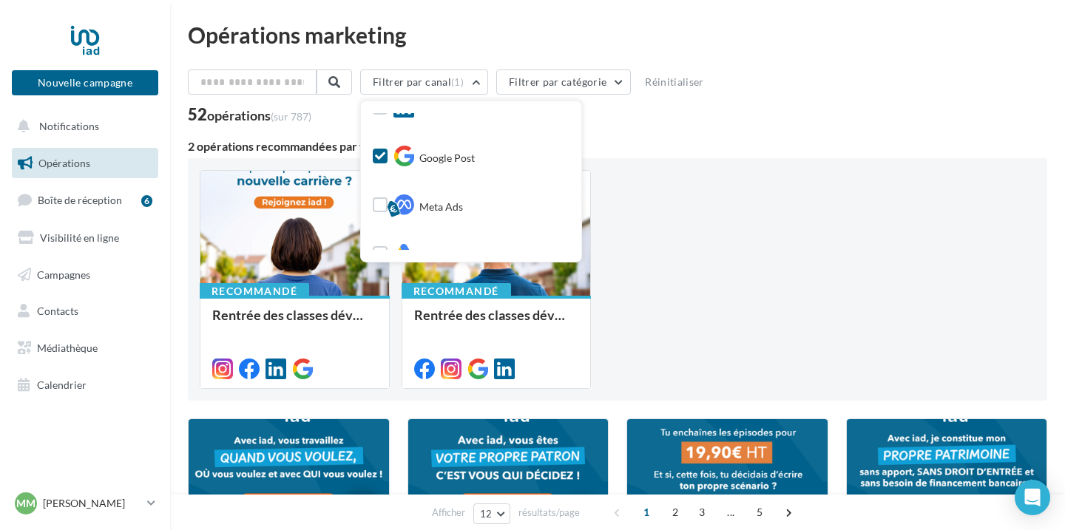
click at [691, 160] on div "Recommandé Rentrée des classes développement (conseillère) Recommandé Rentrée d…" at bounding box center [617, 279] width 859 height 242
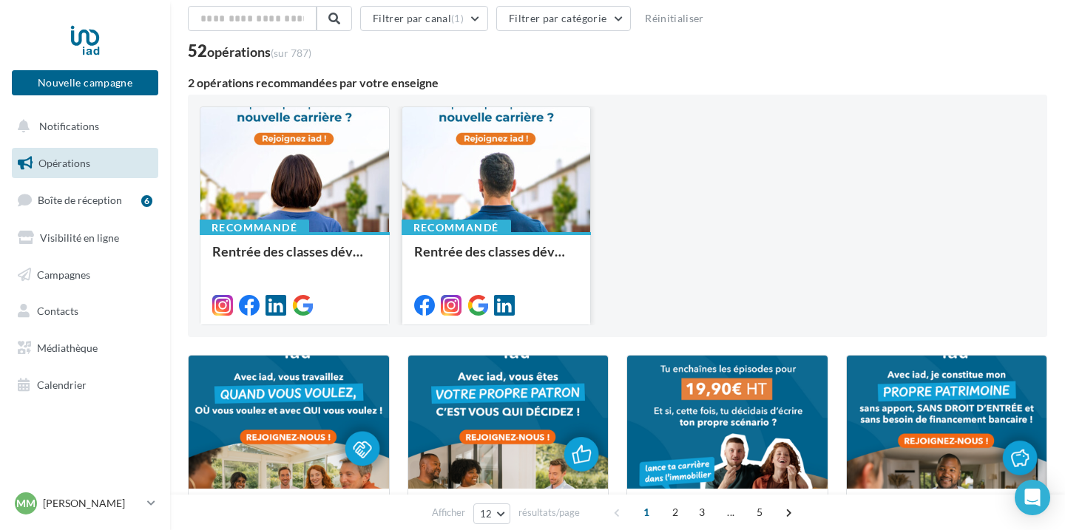
scroll to position [0, 0]
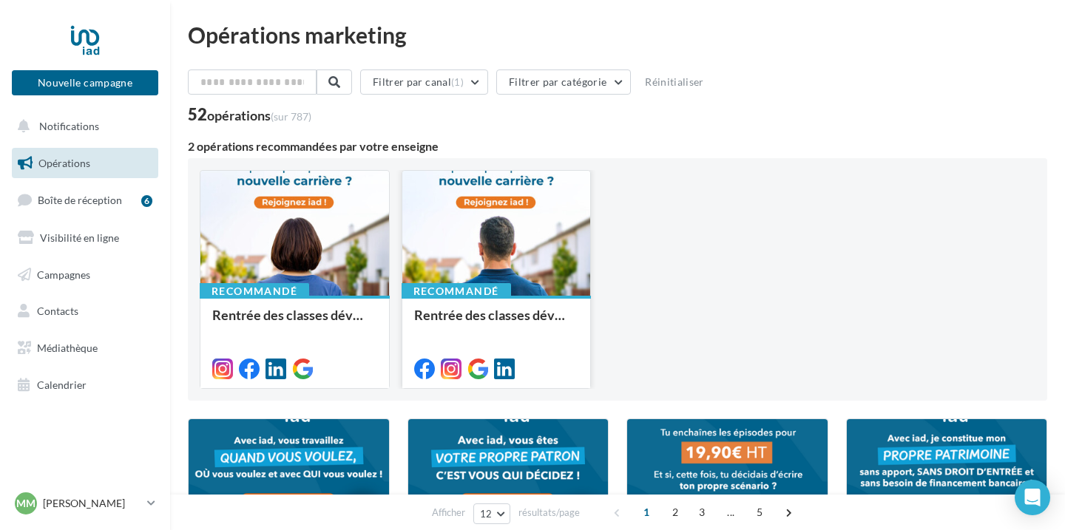
click at [518, 233] on div at bounding box center [496, 234] width 189 height 126
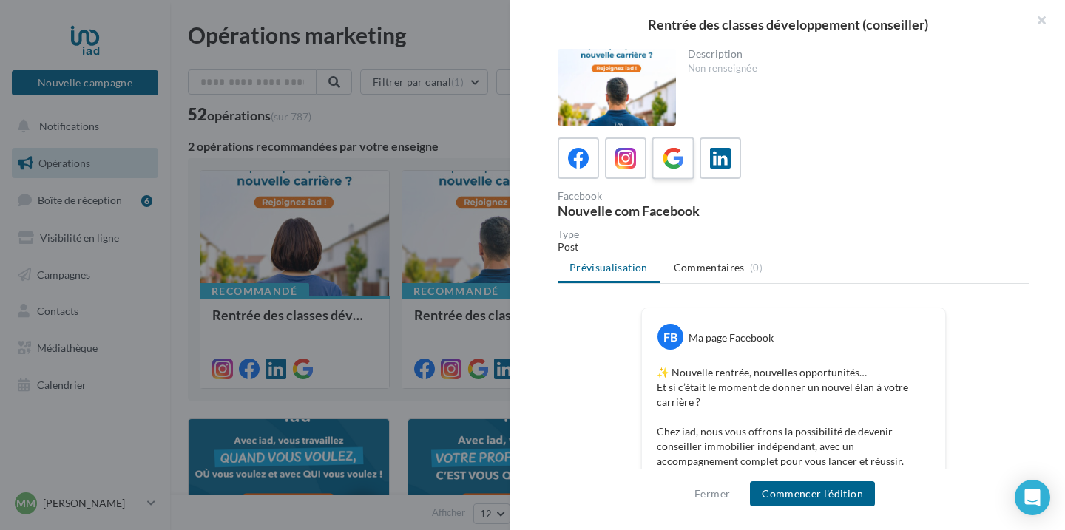
click at [671, 167] on icon at bounding box center [672, 158] width 21 height 21
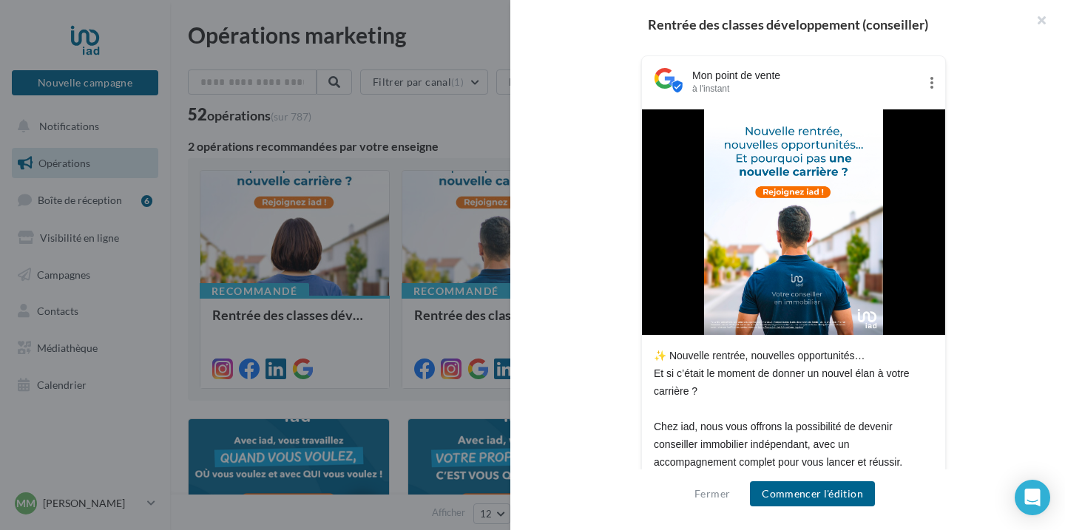
scroll to position [350, 0]
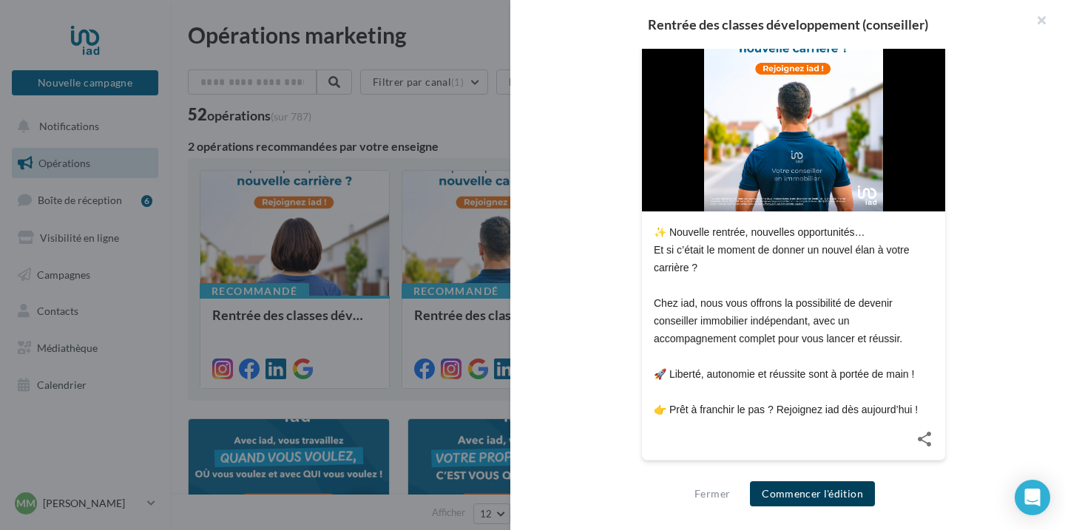
click at [836, 501] on button "Commencer l'édition" at bounding box center [812, 493] width 125 height 25
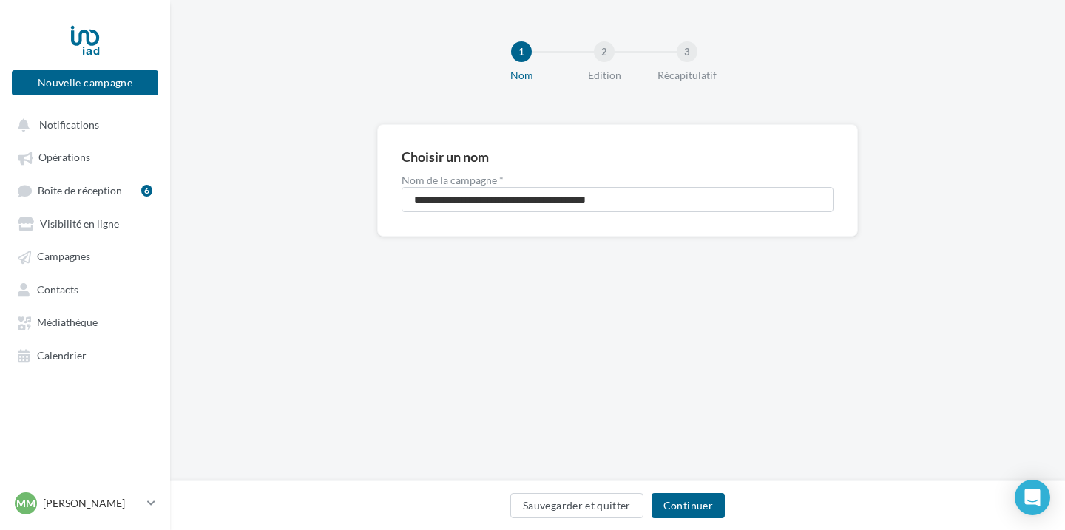
click at [689, 489] on div "Sauvegarder et quitter Continuer" at bounding box center [617, 506] width 895 height 50
click at [689, 502] on button "Continuer" at bounding box center [687, 505] width 73 height 25
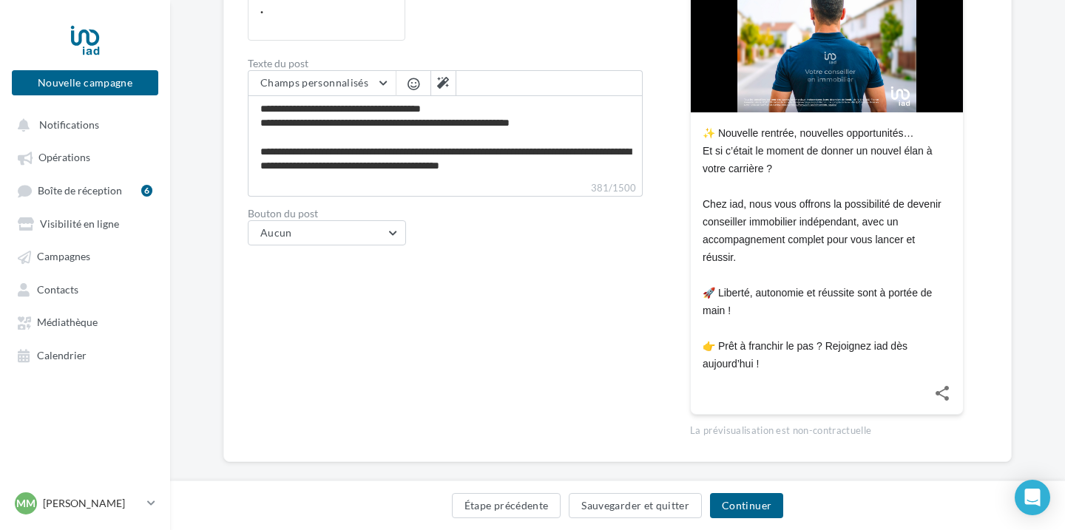
scroll to position [411, 0]
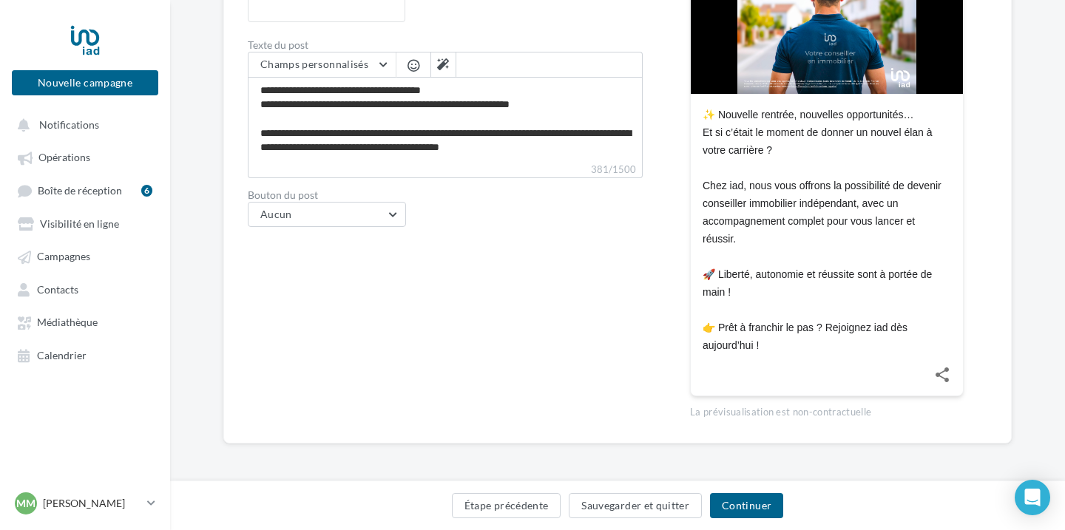
click at [365, 232] on div "Type de communication Actualité Evénement Media du post Post_4_5_rentree_2025_(…" at bounding box center [445, 91] width 395 height 656
click at [369, 217] on button "Aucun" at bounding box center [327, 214] width 158 height 25
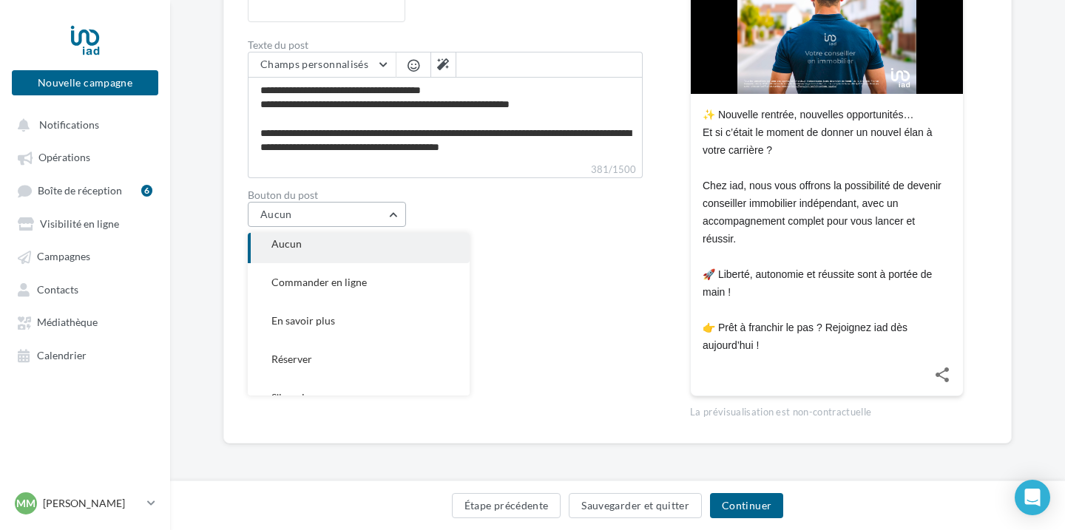
scroll to position [68, 0]
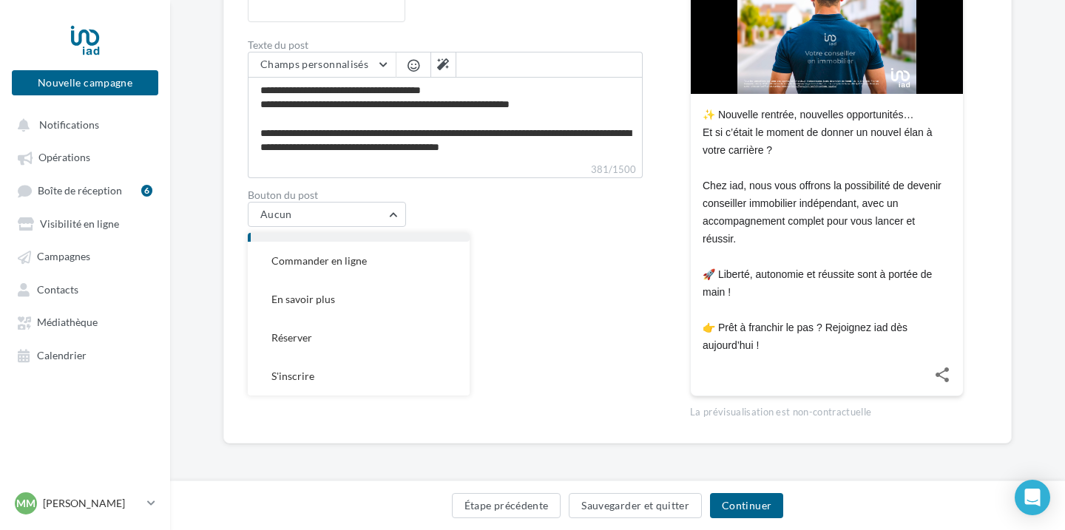
click at [380, 295] on button "En savoir plus" at bounding box center [359, 299] width 222 height 38
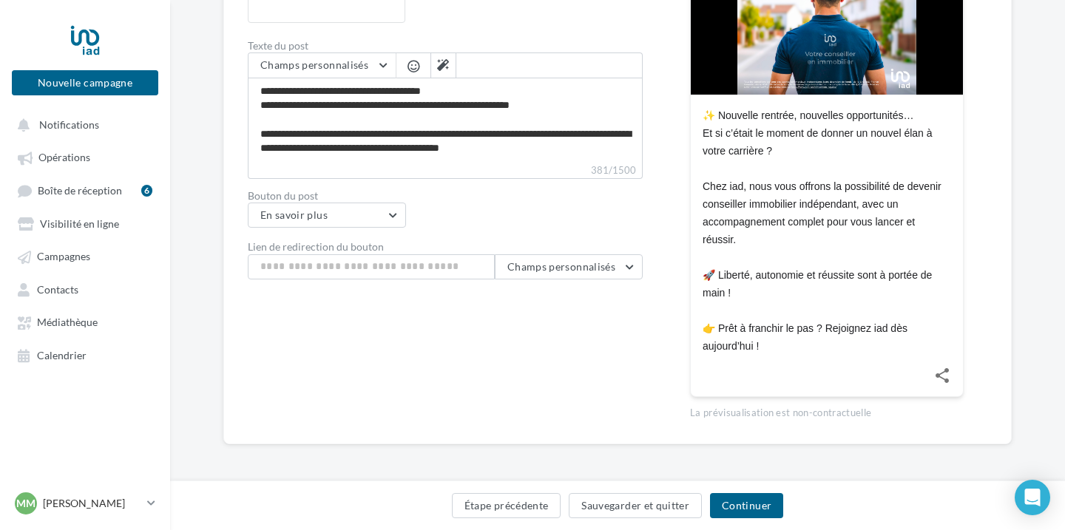
scroll to position [411, 0]
click at [390, 214] on button "En savoir plus" at bounding box center [327, 214] width 158 height 25
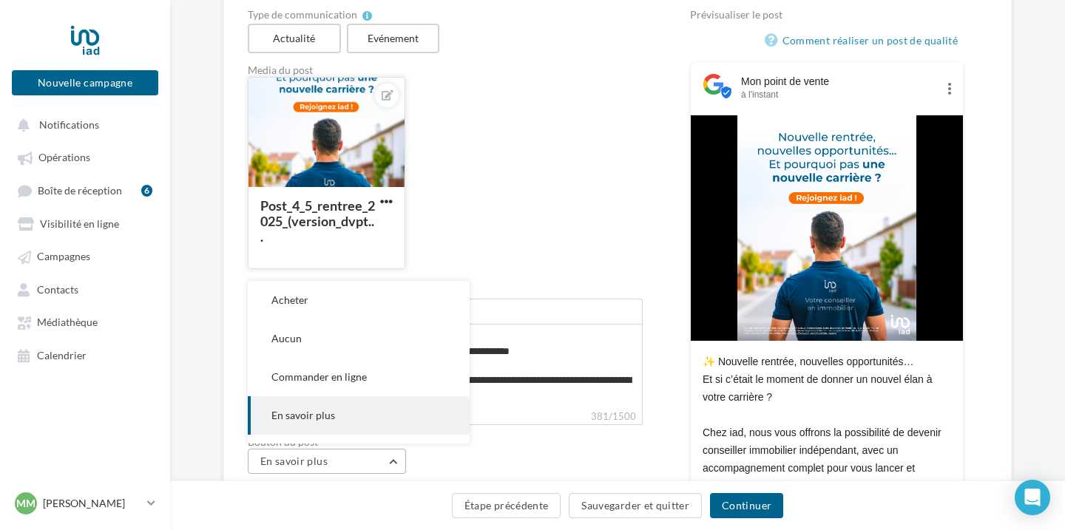
scroll to position [227, 0]
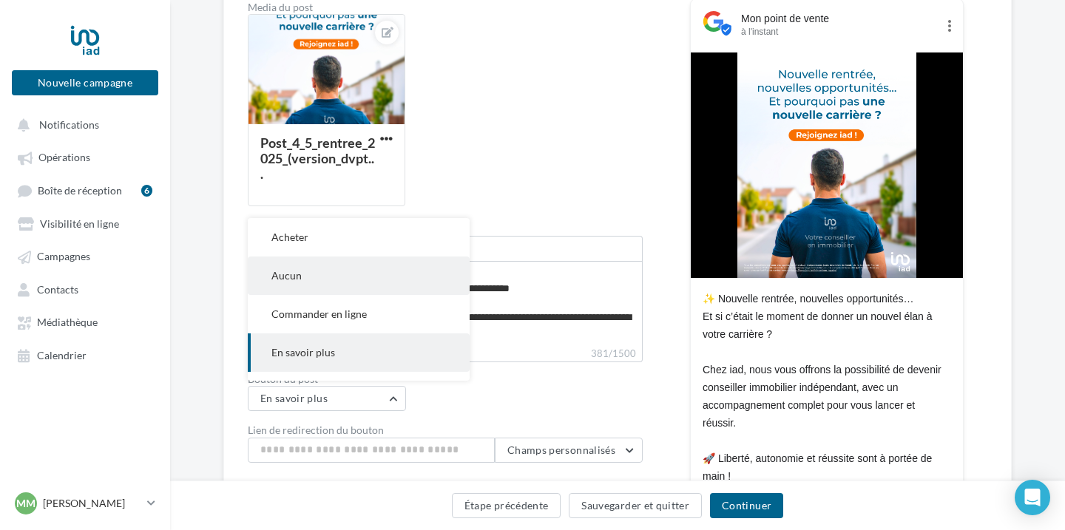
click at [355, 280] on button "Aucun" at bounding box center [359, 276] width 222 height 38
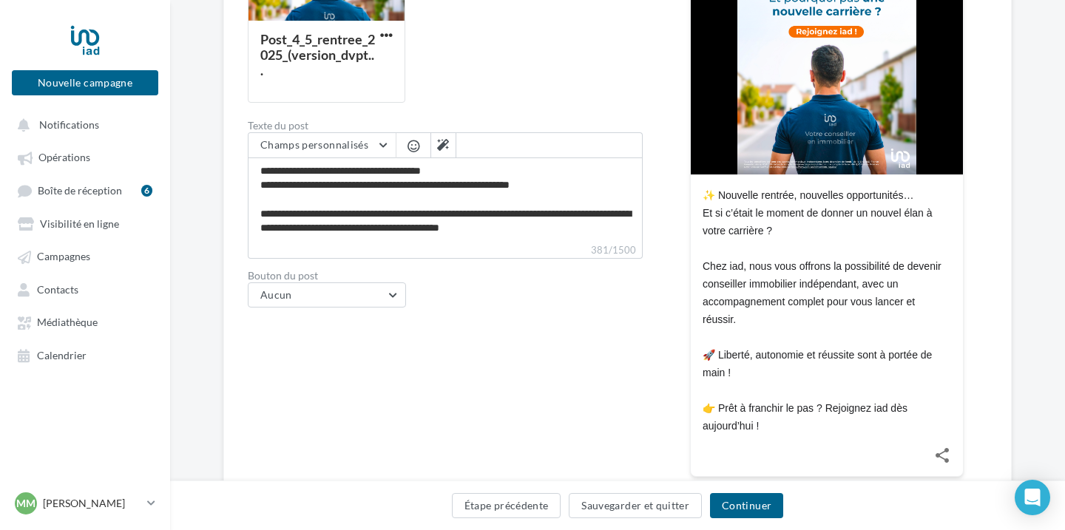
scroll to position [411, 0]
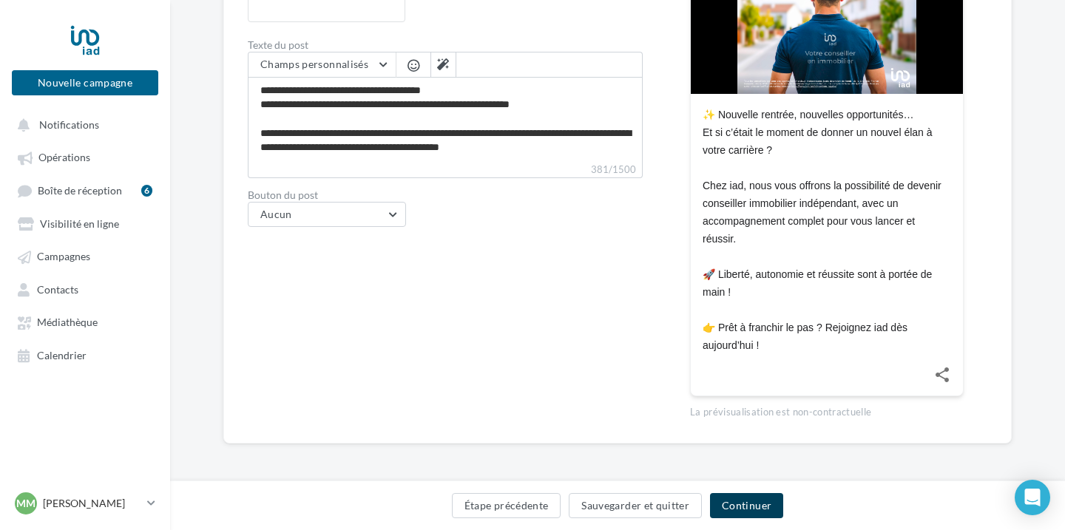
click at [744, 496] on button "Continuer" at bounding box center [746, 505] width 73 height 25
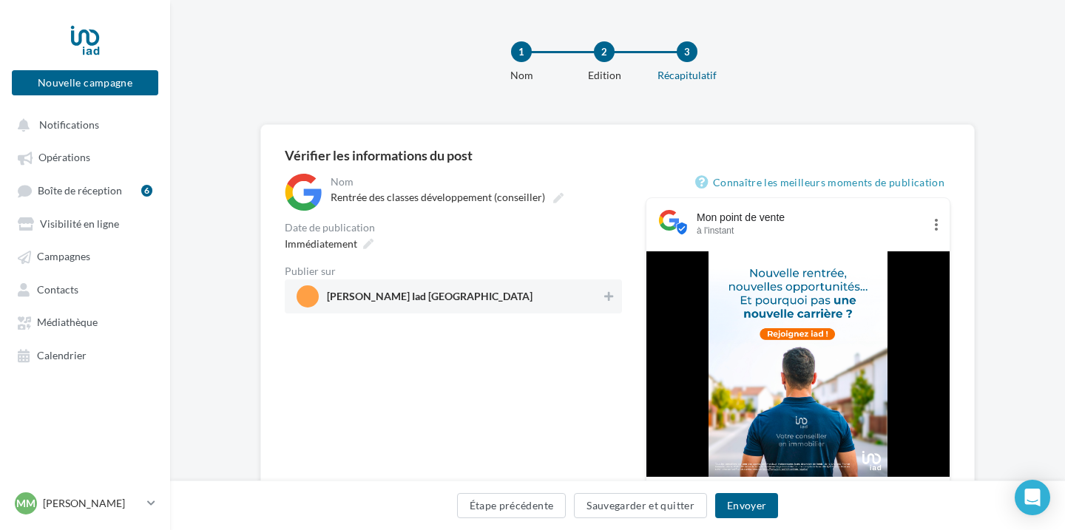
click at [454, 299] on span "[PERSON_NAME] Iad [GEOGRAPHIC_DATA]" at bounding box center [448, 296] width 305 height 22
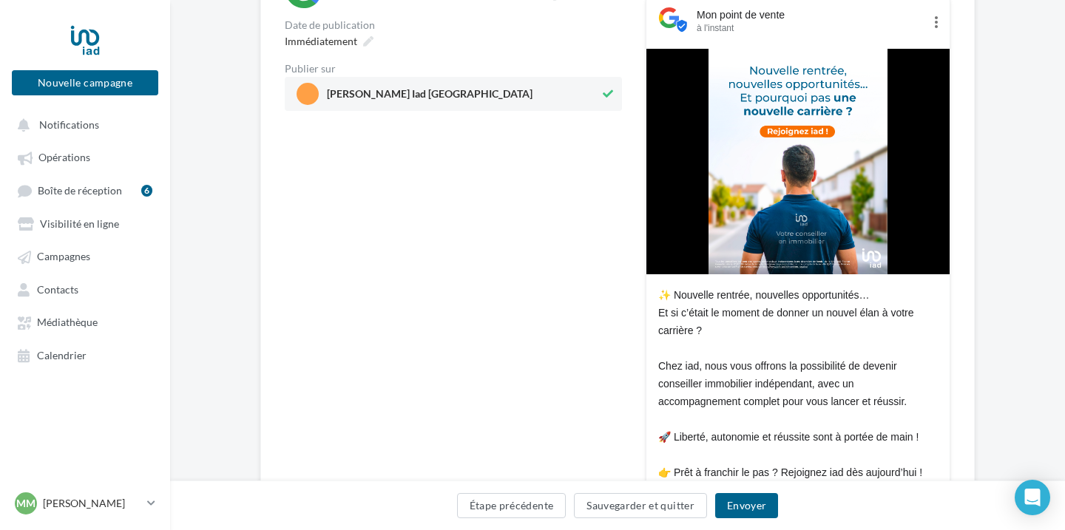
scroll to position [342, 0]
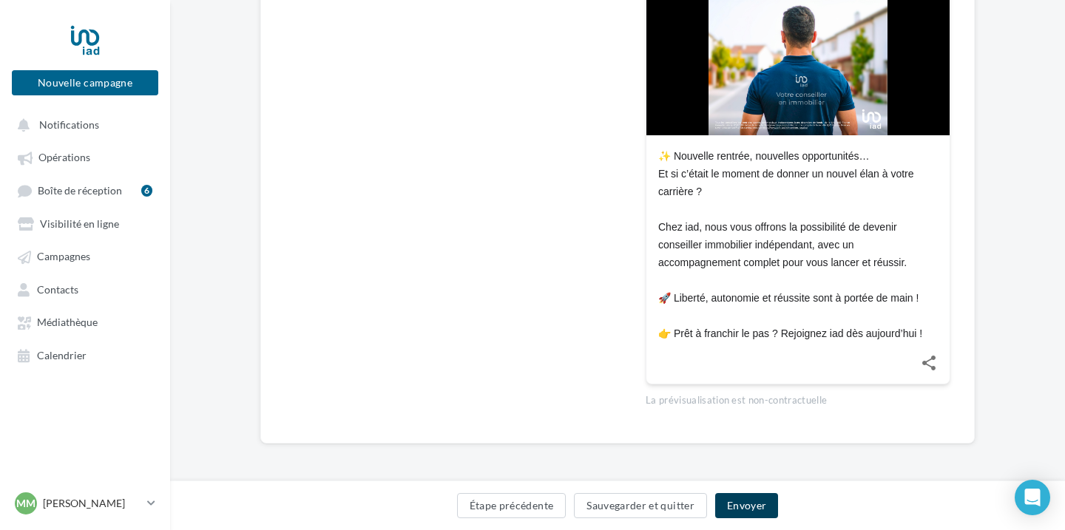
click at [753, 498] on button "Envoyer" at bounding box center [746, 505] width 63 height 25
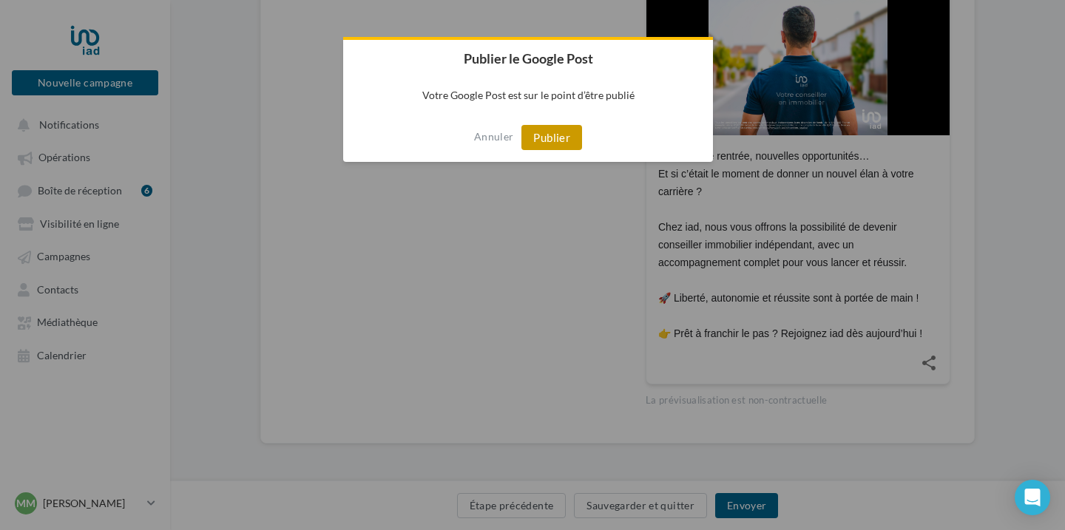
click at [557, 132] on button "Publier" at bounding box center [551, 137] width 61 height 25
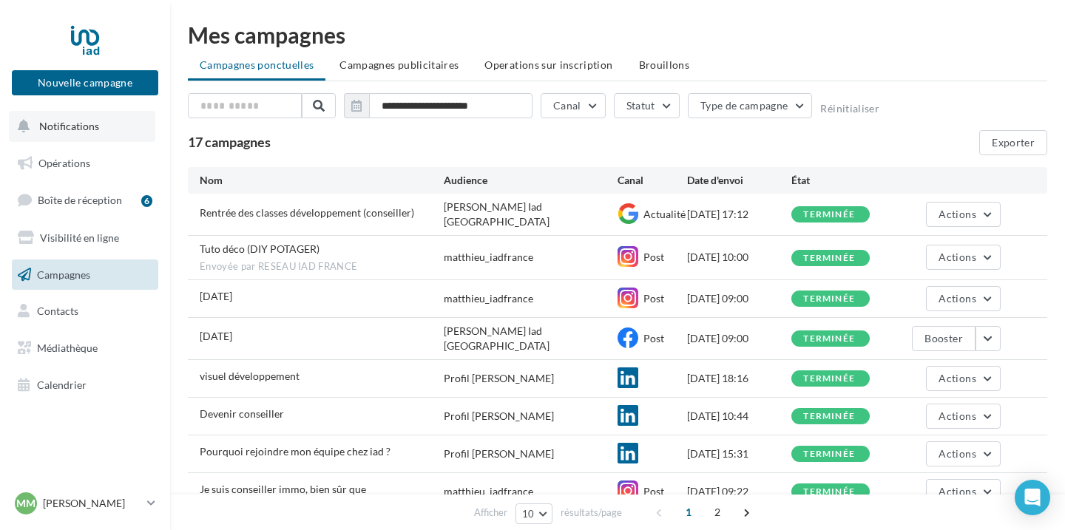
click at [46, 133] on button "Notifications" at bounding box center [82, 126] width 146 height 31
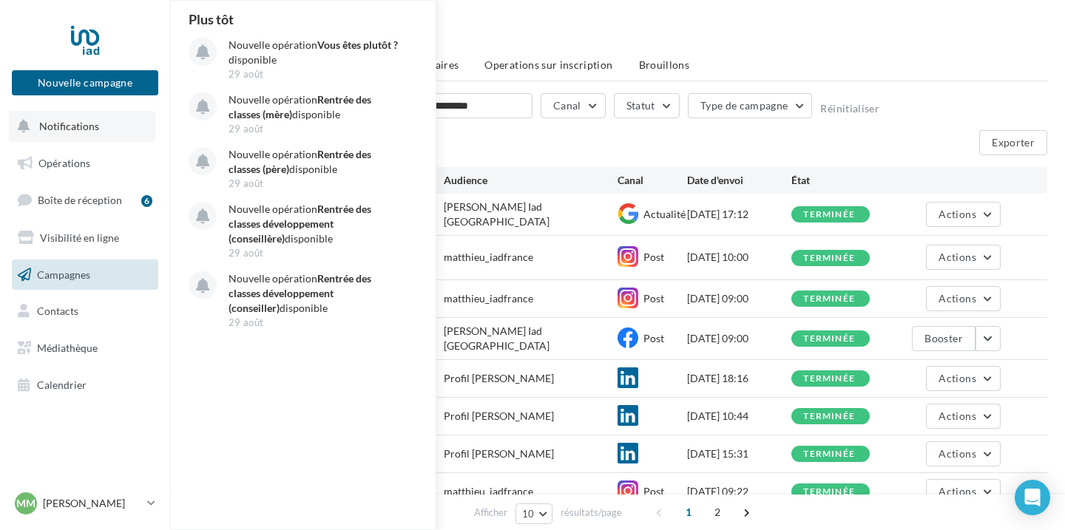
click at [363, 363] on div "Plus tôt Nouvelle opération Vous êtes plutôt ? disponible 29 août Nouvelle opér…" at bounding box center [304, 265] width 266 height 529
click at [45, 131] on span "Notifications" at bounding box center [69, 126] width 60 height 13
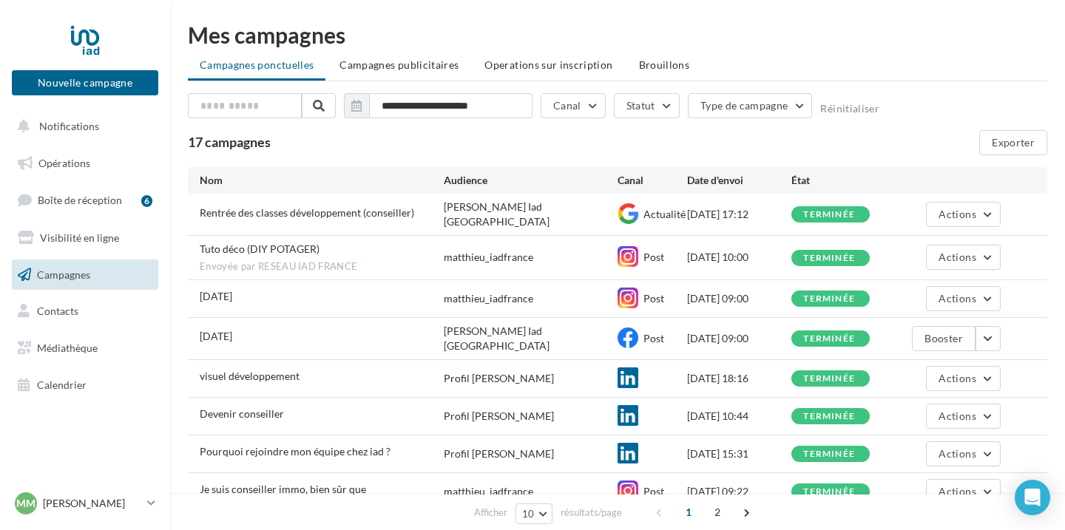
click at [79, 277] on span "Campagnes" at bounding box center [63, 274] width 53 height 13
click at [573, 105] on button "Canal" at bounding box center [572, 105] width 65 height 25
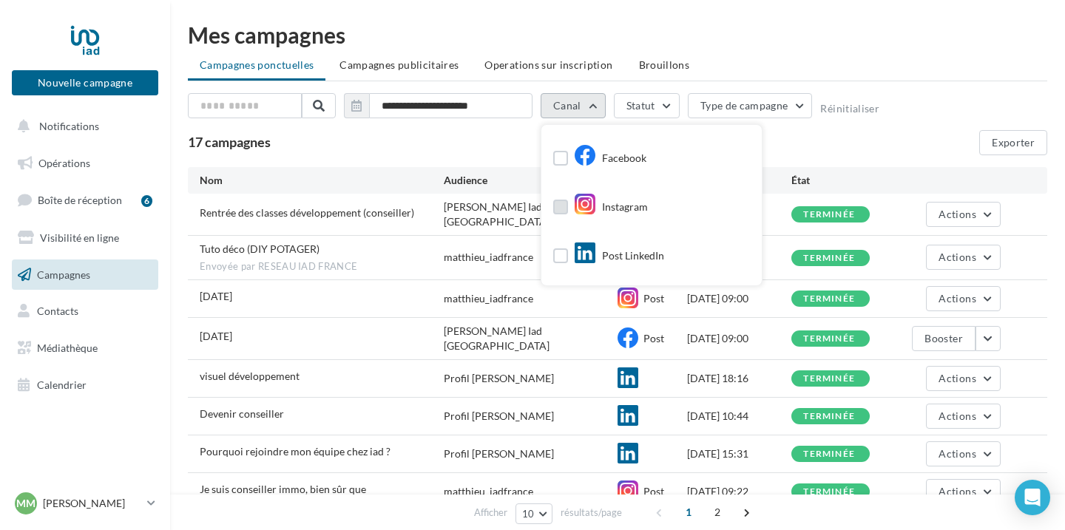
scroll to position [48, 0]
click at [623, 259] on div "Google Post" at bounding box center [616, 259] width 84 height 22
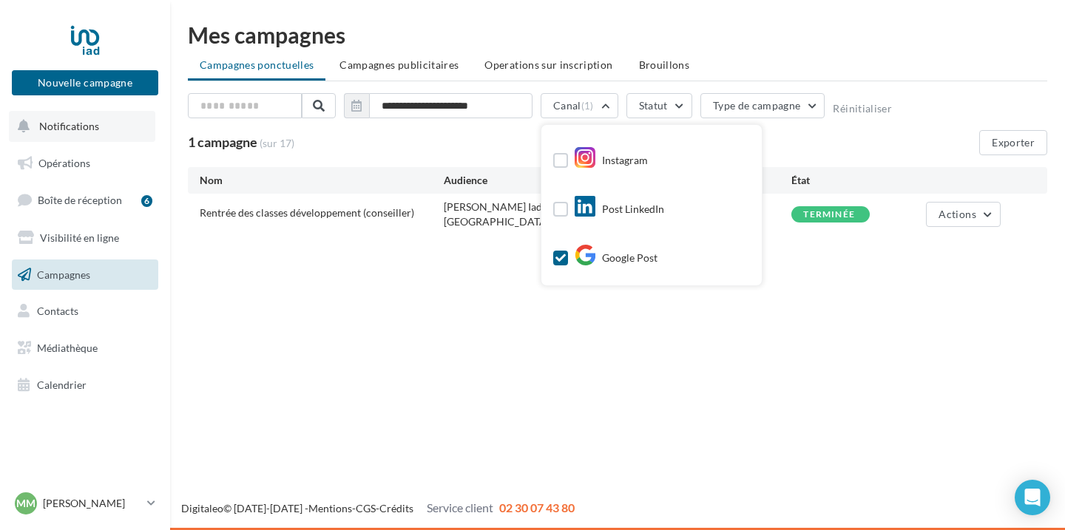
click at [70, 136] on button "Notifications" at bounding box center [82, 126] width 146 height 31
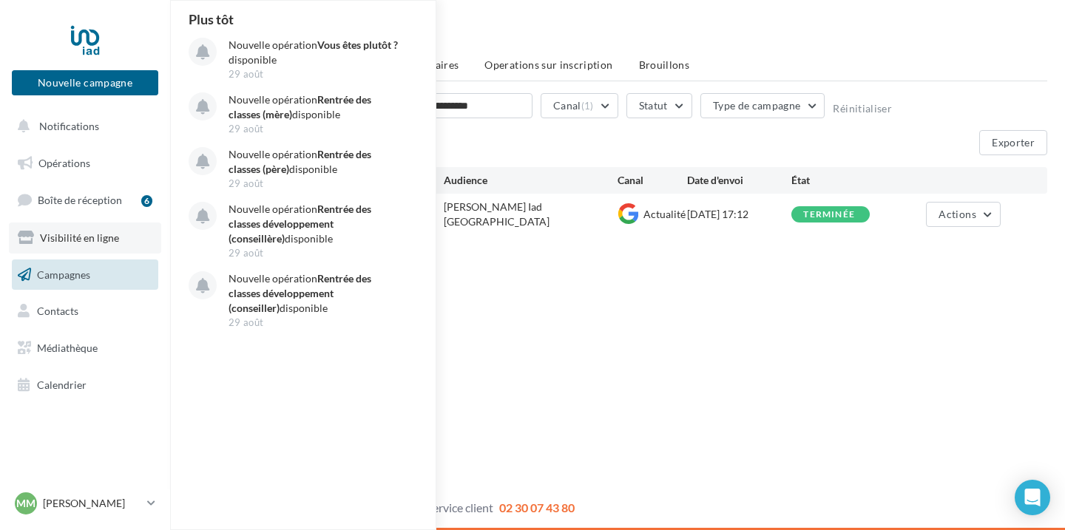
click at [85, 237] on span "Visibilité en ligne" at bounding box center [79, 237] width 79 height 13
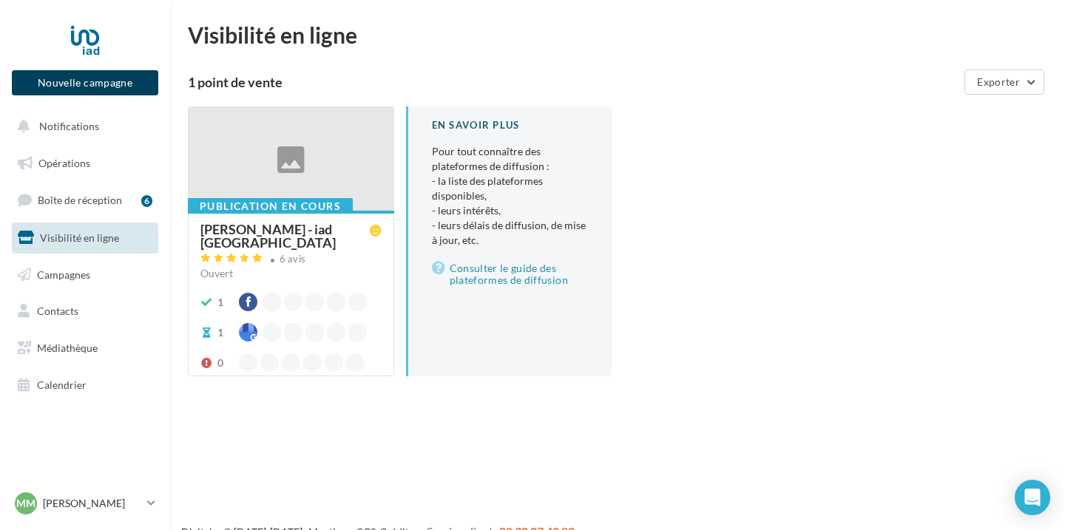
click at [106, 83] on button "Nouvelle campagne" at bounding box center [85, 82] width 146 height 25
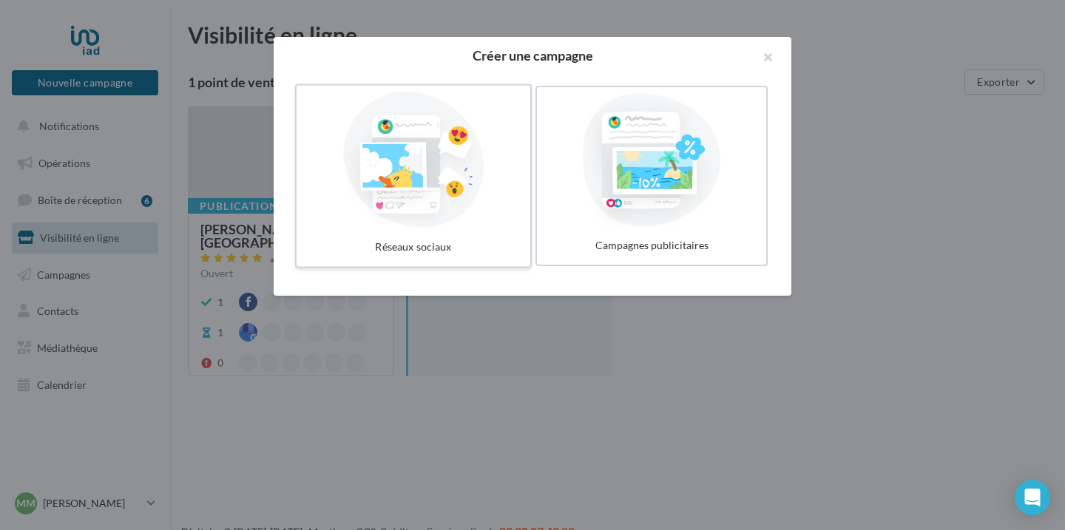
click at [464, 190] on div at bounding box center [413, 160] width 222 height 136
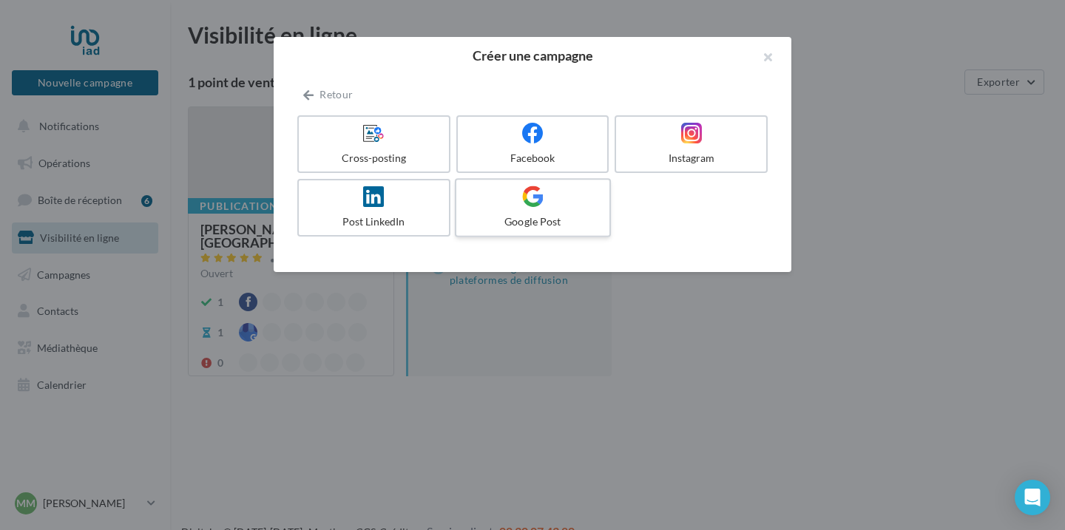
click at [575, 192] on div at bounding box center [532, 197] width 140 height 23
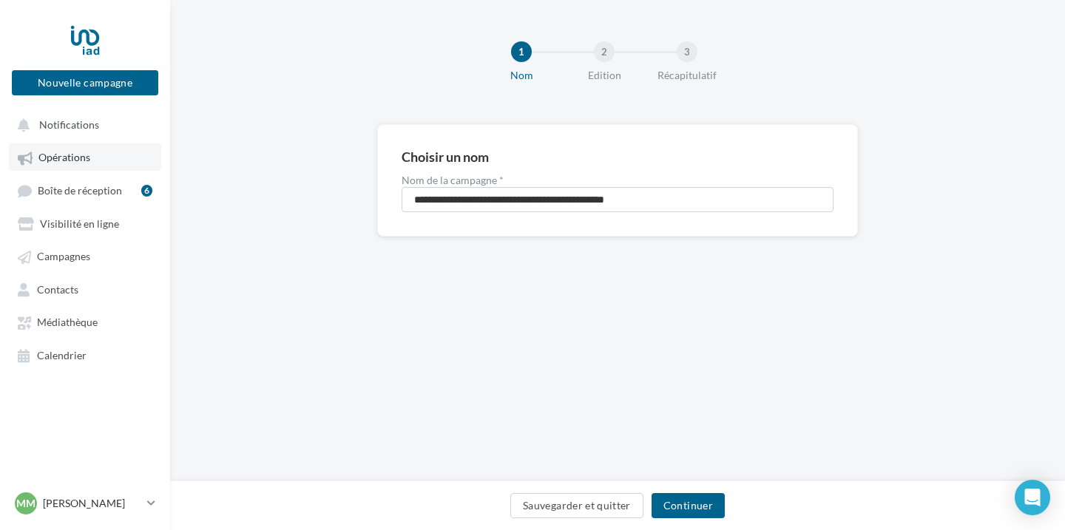
click at [106, 163] on link "Opérations" at bounding box center [85, 156] width 152 height 27
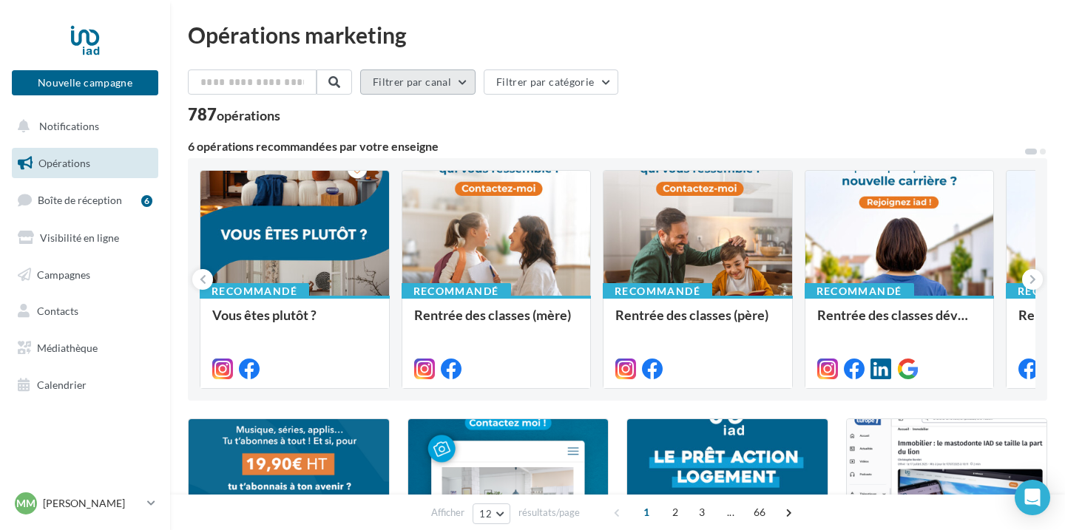
click at [456, 84] on button "Filtrer par canal" at bounding box center [417, 81] width 115 height 25
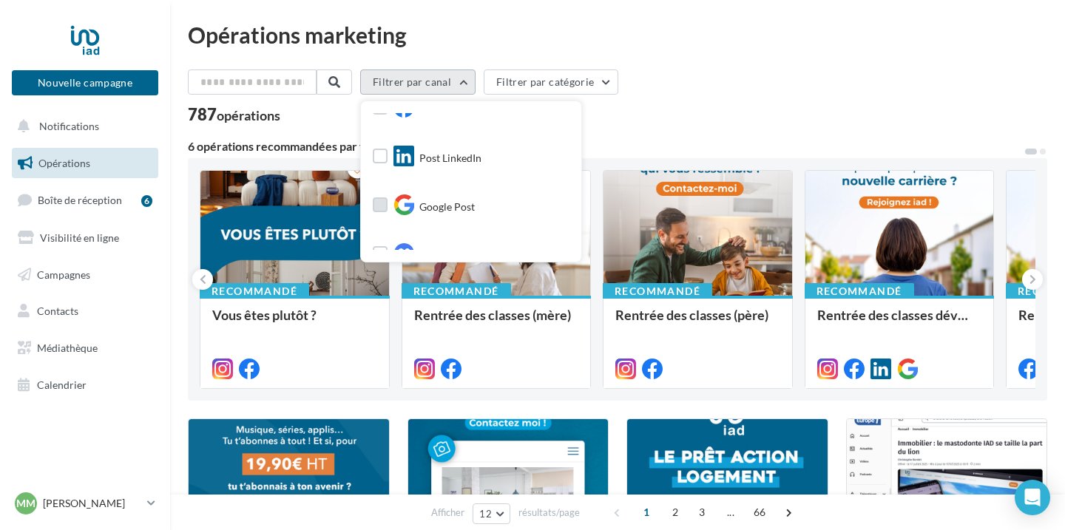
scroll to position [152, 0]
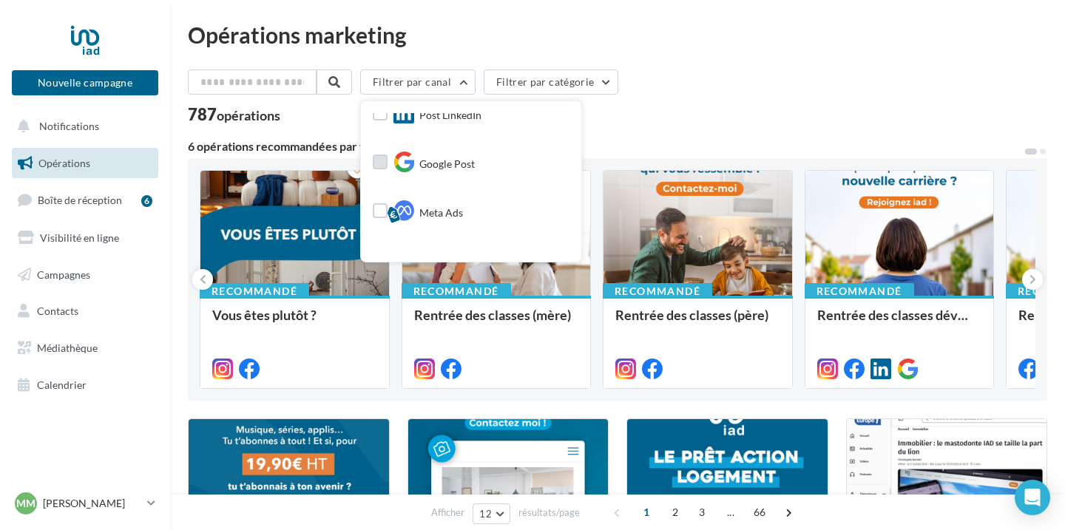
click at [464, 167] on span "Google Post" at bounding box center [446, 164] width 55 height 15
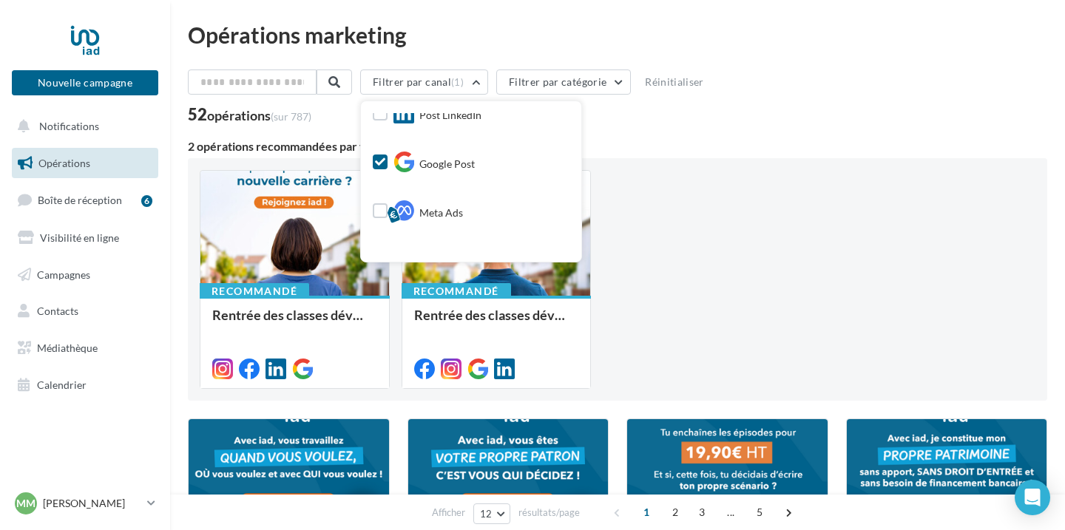
click at [779, 296] on div "Recommandé Rentrée des classes développement (conseillère) Recommandé Rentrée d…" at bounding box center [617, 279] width 835 height 219
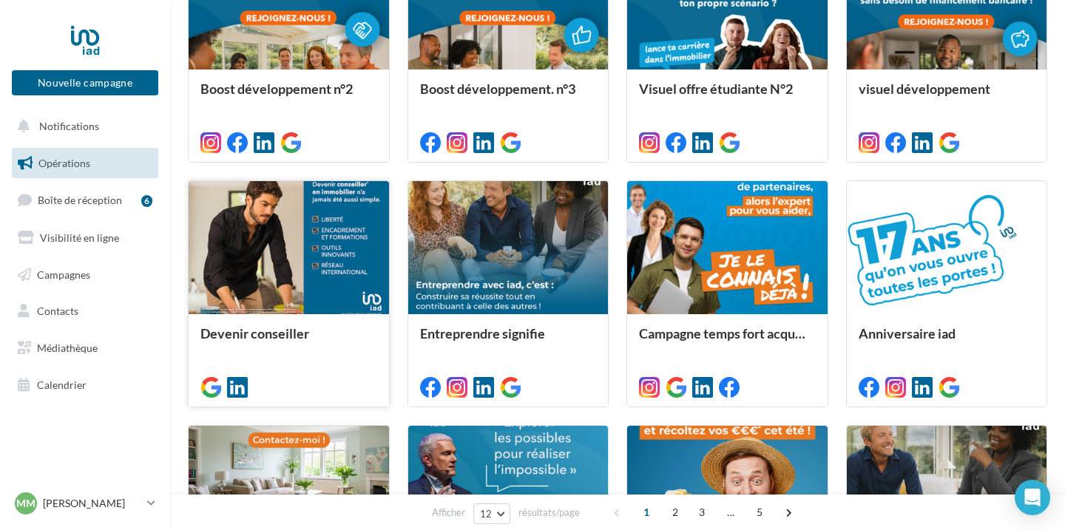
scroll to position [479, 0]
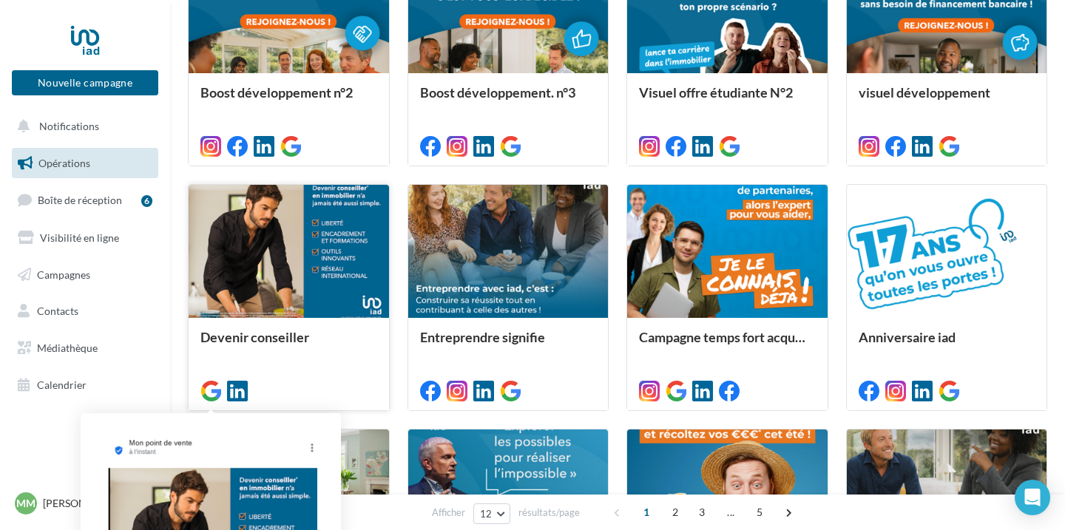
click at [208, 393] on icon at bounding box center [210, 391] width 21 height 21
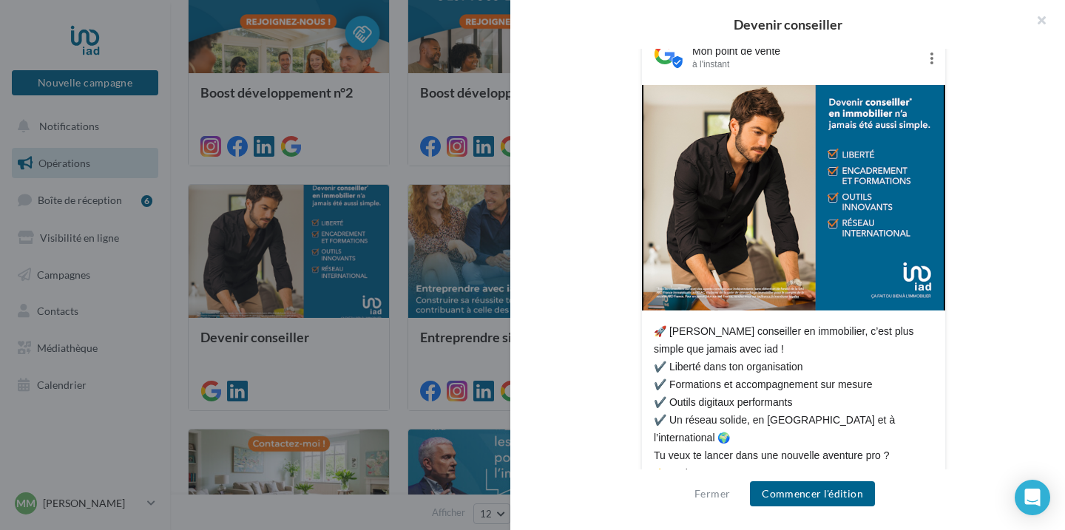
scroll to position [297, 0]
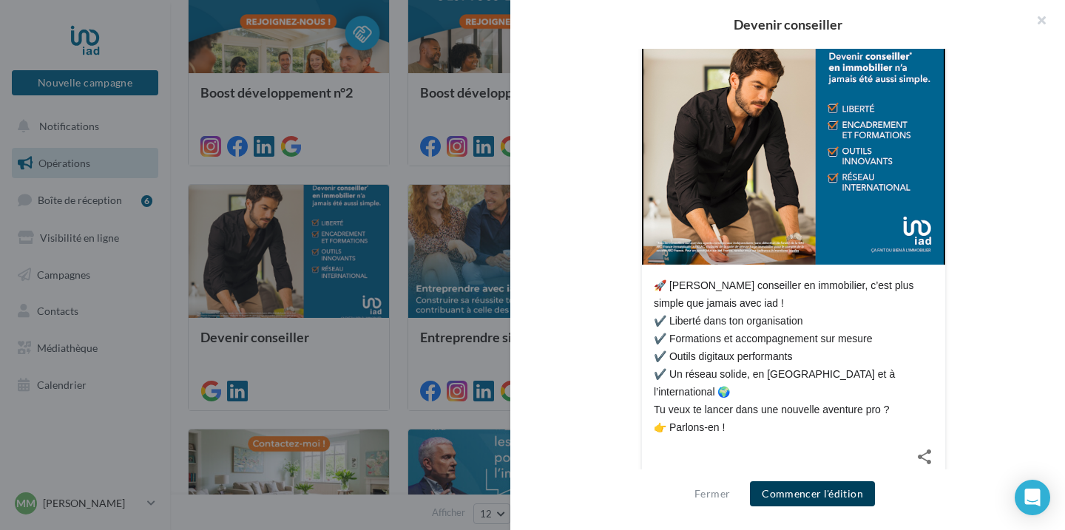
click at [827, 498] on button "Commencer l'édition" at bounding box center [812, 493] width 125 height 25
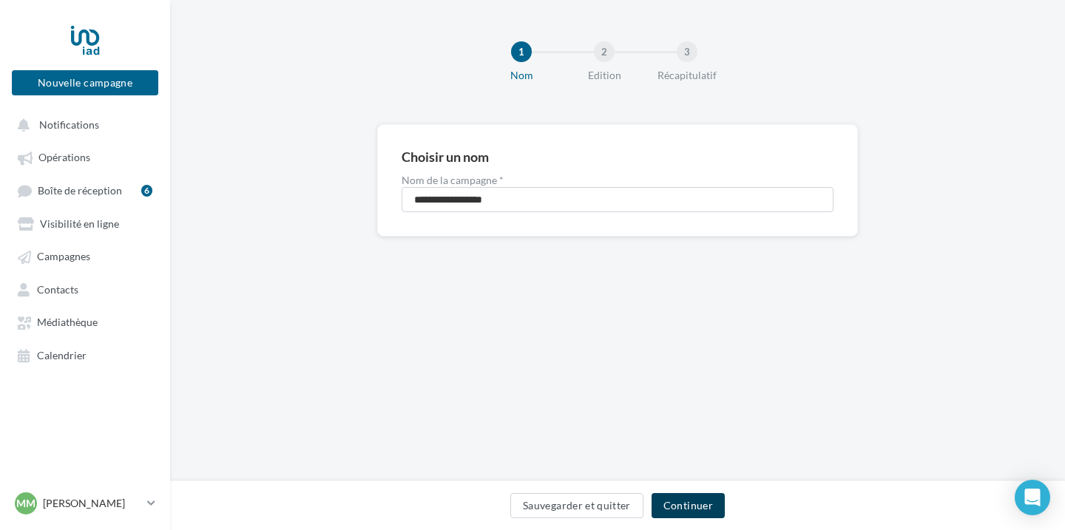
click at [684, 500] on button "Continuer" at bounding box center [687, 505] width 73 height 25
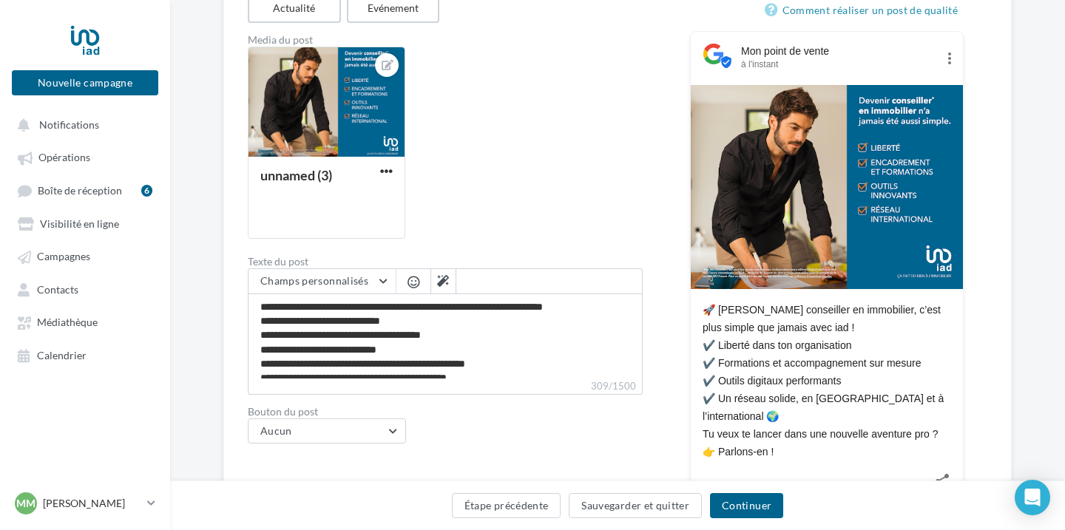
scroll to position [283, 0]
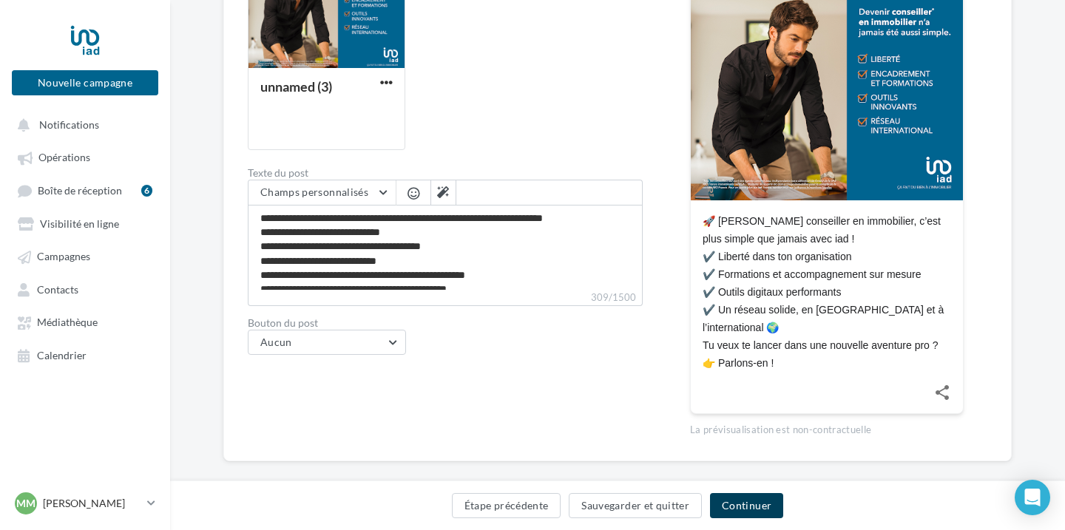
click at [746, 510] on button "Continuer" at bounding box center [746, 505] width 73 height 25
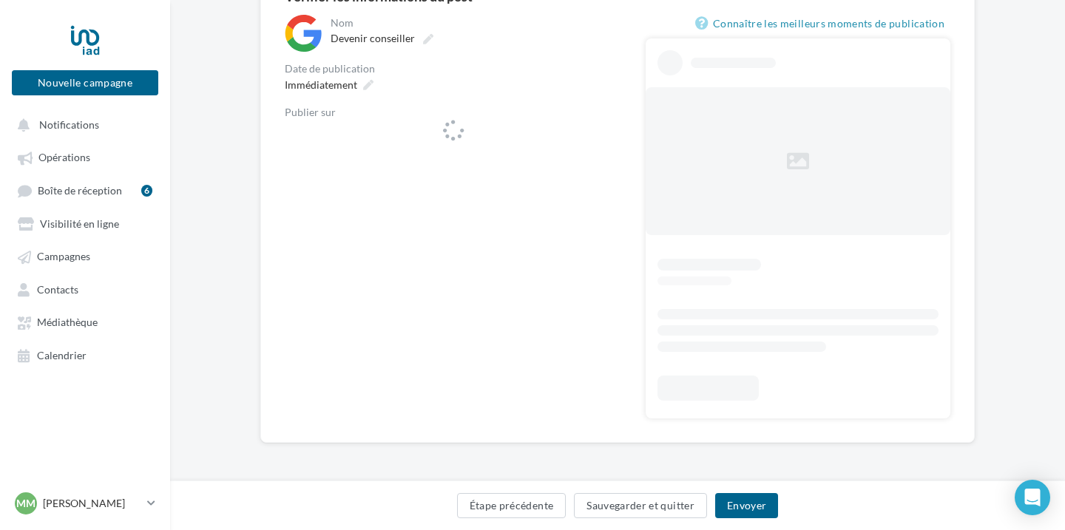
scroll to position [159, 0]
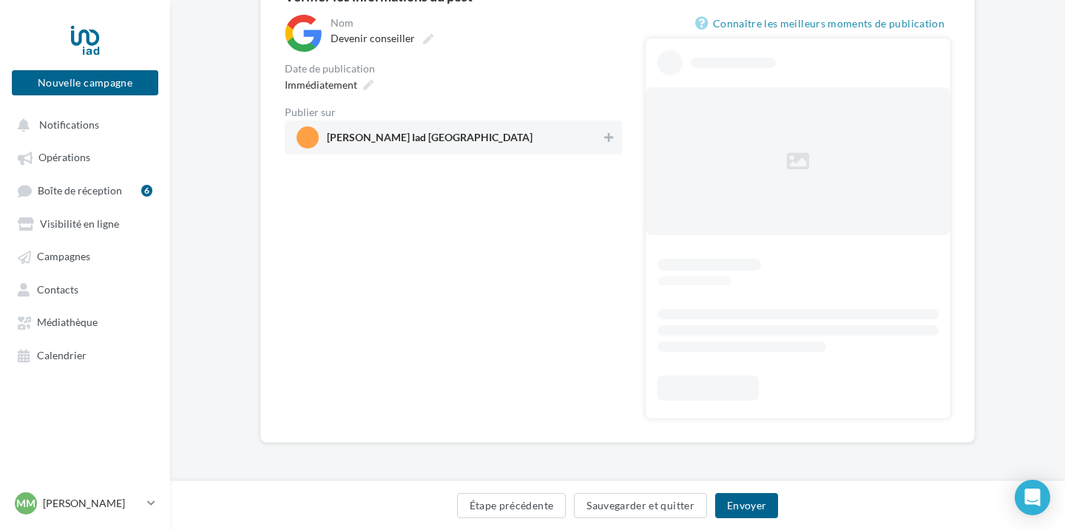
click at [476, 121] on div "[PERSON_NAME] Iad [GEOGRAPHIC_DATA]" at bounding box center [453, 138] width 337 height 34
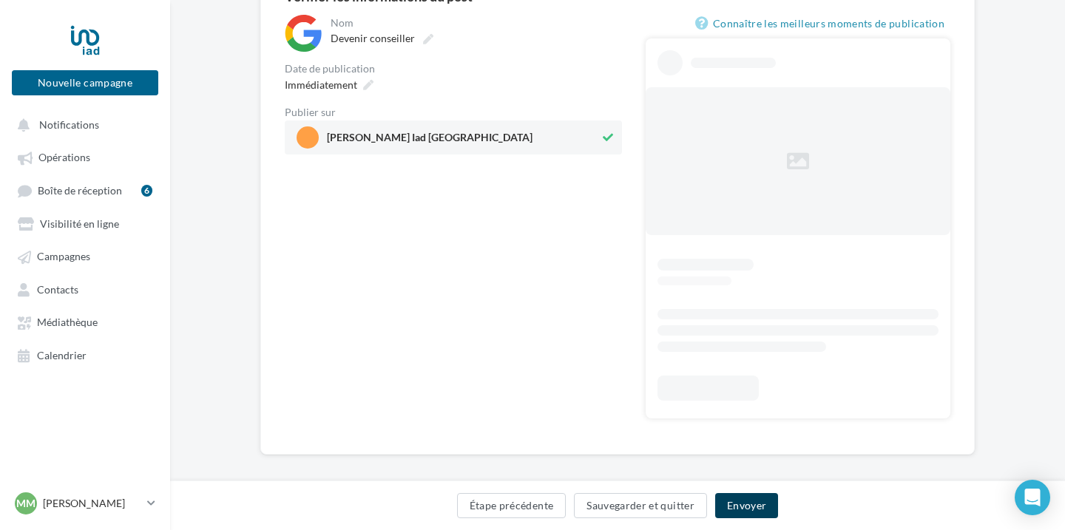
click at [739, 498] on button "Envoyer" at bounding box center [746, 505] width 63 height 25
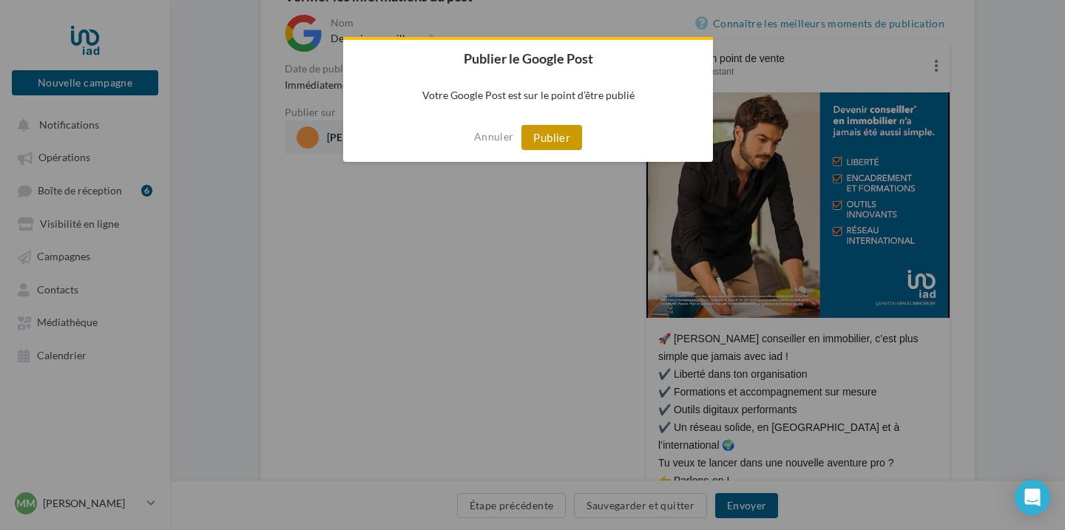
click at [543, 146] on button "Publier" at bounding box center [551, 137] width 61 height 25
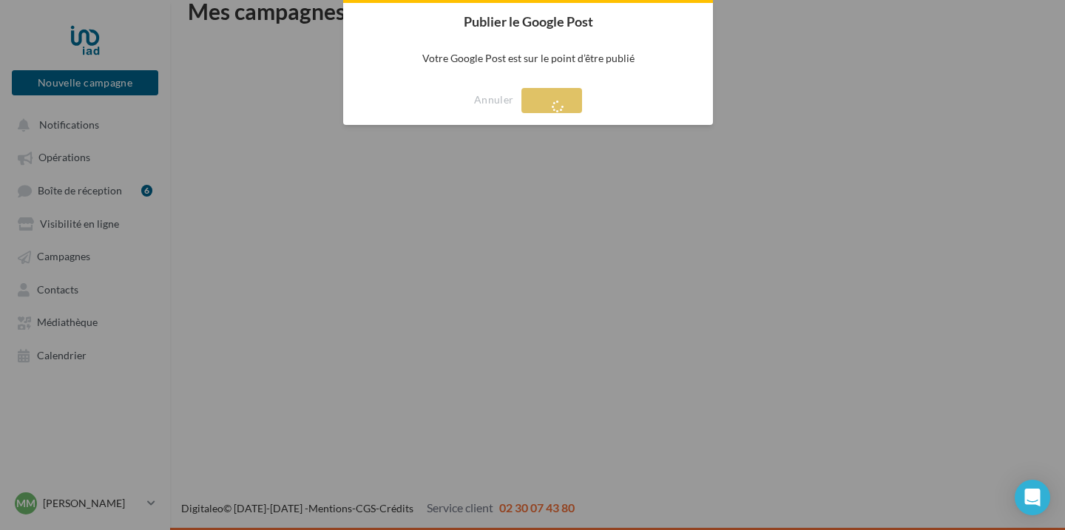
scroll to position [24, 0]
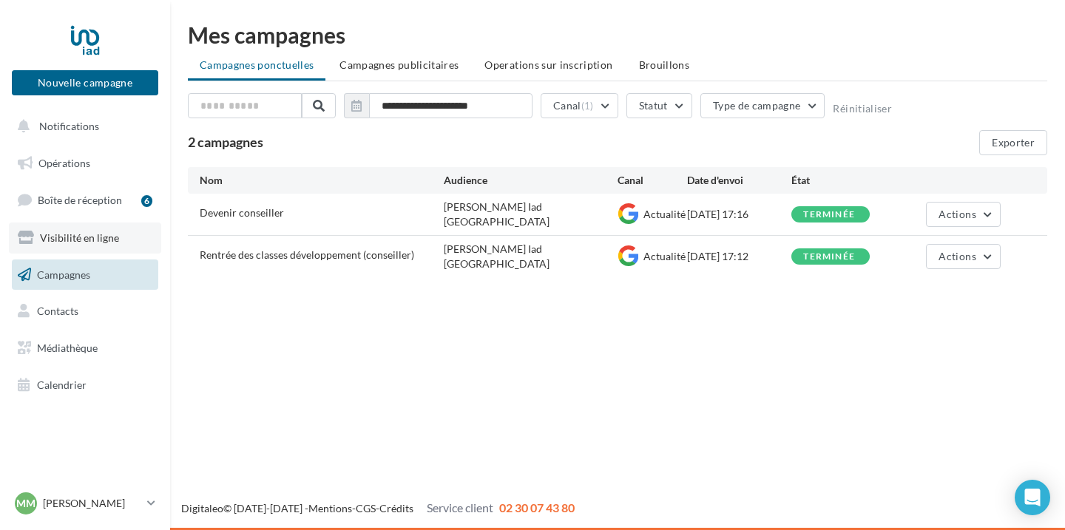
click at [111, 252] on link "Visibilité en ligne" at bounding box center [85, 238] width 152 height 31
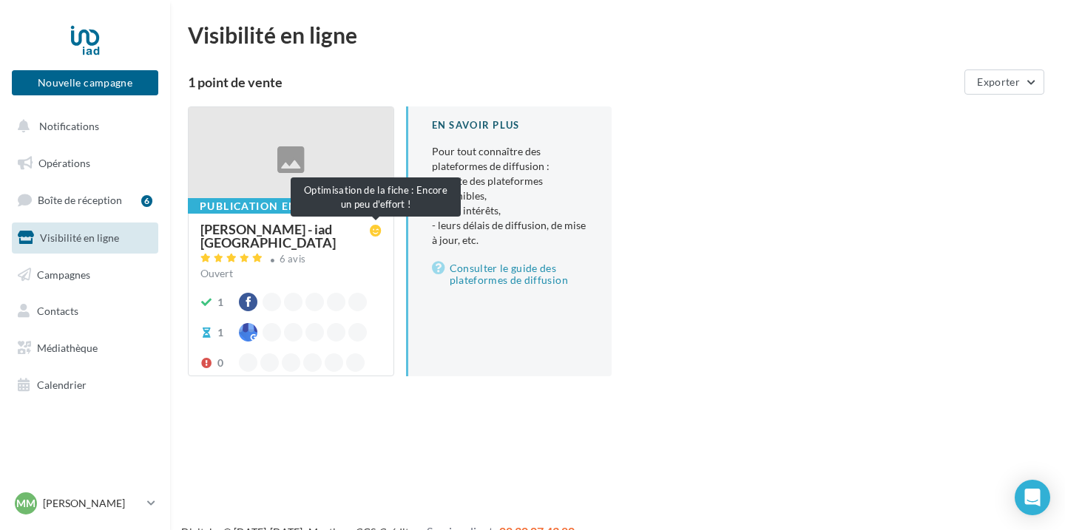
click at [376, 231] on icon at bounding box center [376, 231] width 12 height 12
